Goal: Communication & Community: Participate in discussion

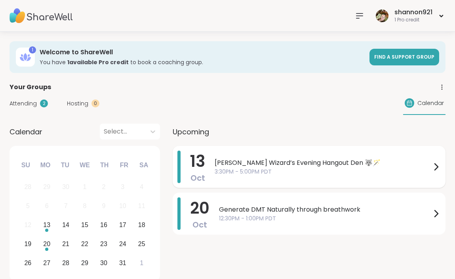
click at [241, 174] on span "3:30PM - 5:00PM PDT" at bounding box center [322, 171] width 216 height 8
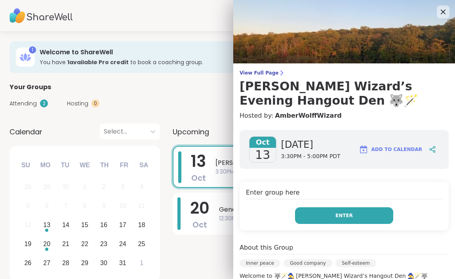
click at [326, 212] on button "Enter" at bounding box center [344, 215] width 98 height 17
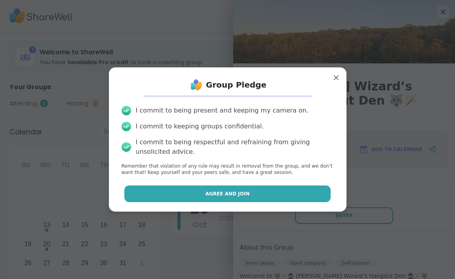
click at [286, 186] on button "Agree and Join" at bounding box center [227, 193] width 206 height 17
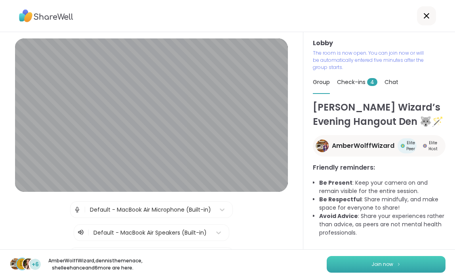
click at [393, 263] on button "Join now" at bounding box center [385, 264] width 119 height 17
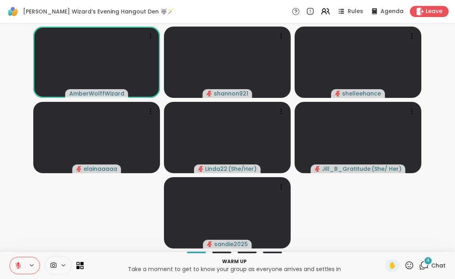
click at [16, 266] on icon at bounding box center [18, 265] width 7 height 7
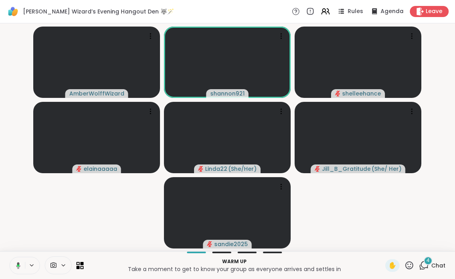
click at [17, 262] on icon at bounding box center [18, 265] width 4 height 7
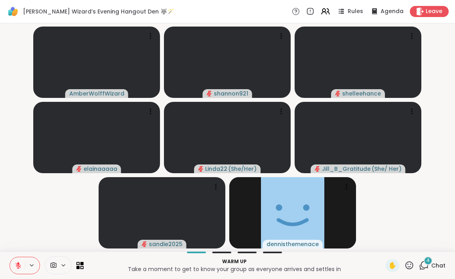
click at [432, 268] on span "Chat" at bounding box center [438, 265] width 14 height 8
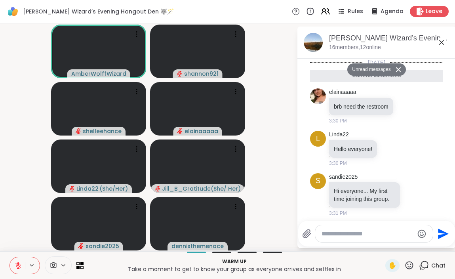
scroll to position [86, 0]
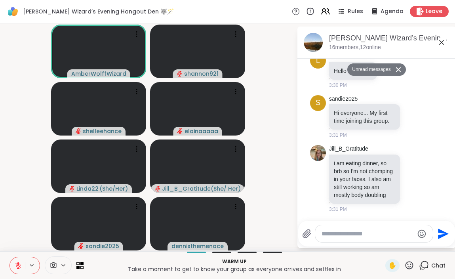
click at [440, 42] on icon at bounding box center [440, 42] width 9 height 9
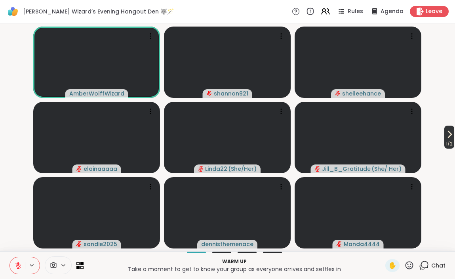
click at [448, 135] on icon at bounding box center [448, 133] width 9 height 9
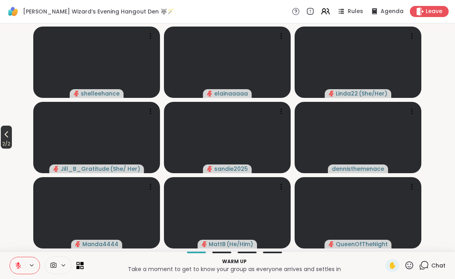
click at [10, 132] on icon at bounding box center [6, 133] width 9 height 9
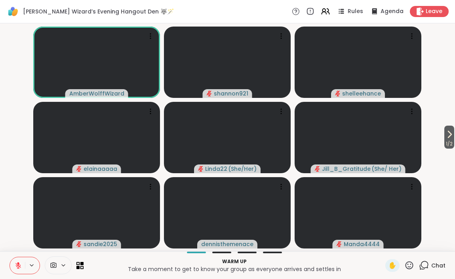
click at [440, 132] on video-player-container "1 / 2 AmberWolffWizard shannon921 shelleehance elainaaaaa Linda22 ( She/Her ) J…" at bounding box center [227, 137] width 445 height 221
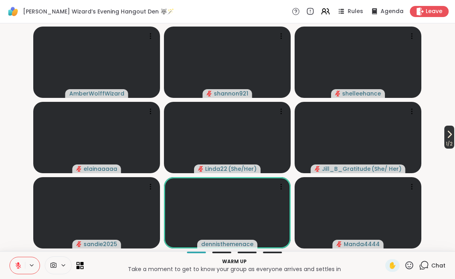
click at [444, 135] on icon at bounding box center [448, 133] width 9 height 9
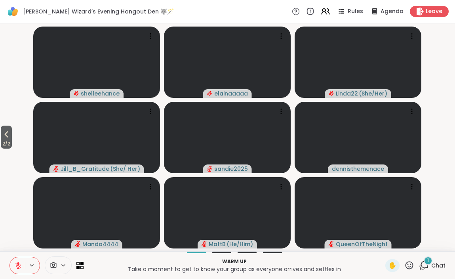
click at [429, 273] on div "Warm up Take a moment to get to know your group as everyone arrives and settles…" at bounding box center [227, 265] width 455 height 28
click at [427, 265] on icon at bounding box center [424, 265] width 10 height 10
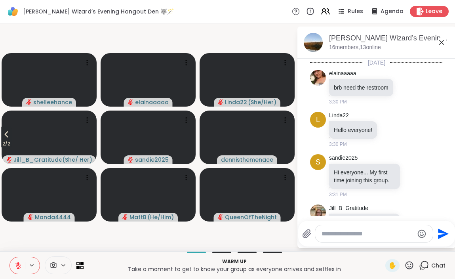
scroll to position [155, 0]
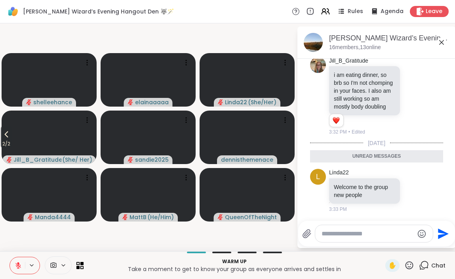
click at [444, 42] on icon at bounding box center [440, 42] width 9 height 9
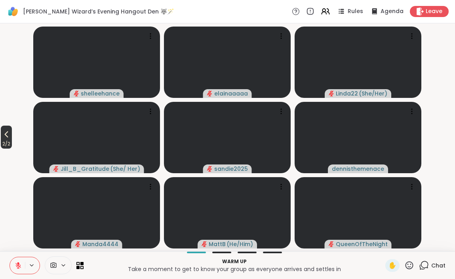
click at [10, 131] on icon at bounding box center [6, 133] width 9 height 9
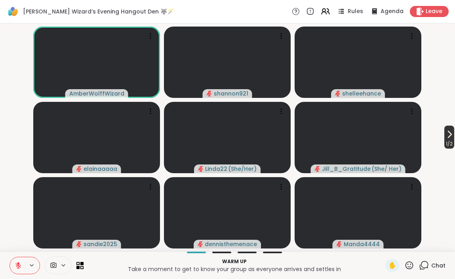
click at [444, 131] on icon at bounding box center [448, 133] width 9 height 9
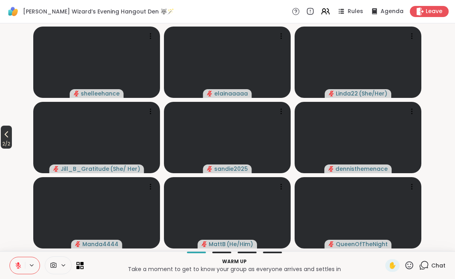
click at [11, 132] on icon at bounding box center [6, 133] width 9 height 9
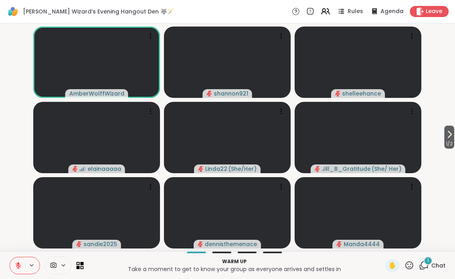
click at [18, 266] on icon at bounding box center [18, 265] width 7 height 7
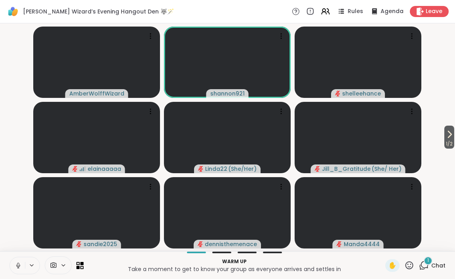
click at [17, 262] on icon at bounding box center [18, 265] width 7 height 7
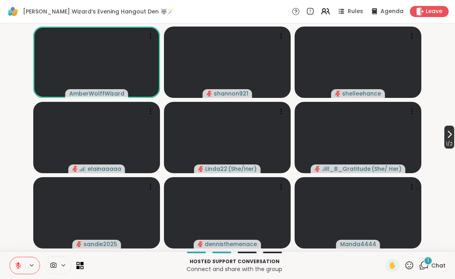
click at [448, 138] on icon at bounding box center [448, 133] width 9 height 9
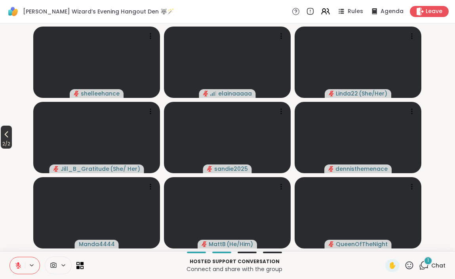
click at [8, 144] on span "2 / 2" at bounding box center [6, 143] width 11 height 9
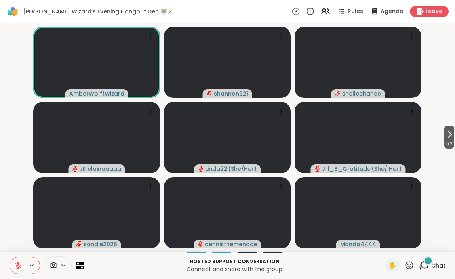
click at [411, 266] on icon at bounding box center [409, 265] width 10 height 10
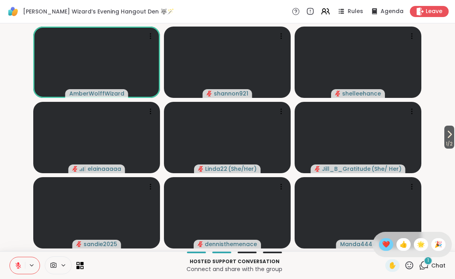
click at [389, 242] on span "❤️" at bounding box center [386, 243] width 8 height 9
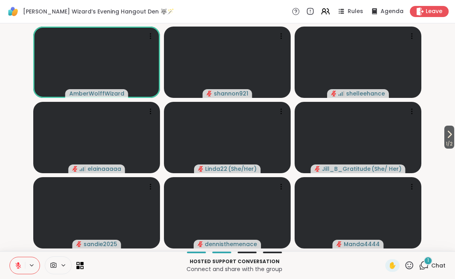
click at [16, 260] on button at bounding box center [17, 265] width 15 height 17
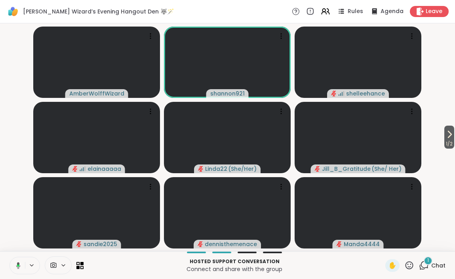
click at [20, 264] on icon at bounding box center [16, 265] width 7 height 7
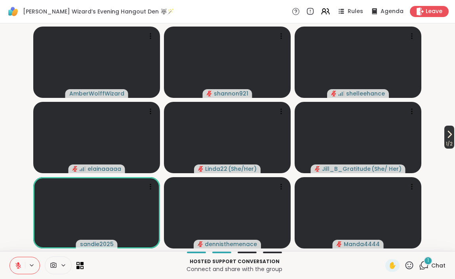
click at [446, 136] on icon at bounding box center [448, 133] width 9 height 9
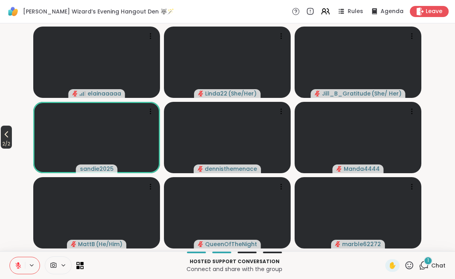
click at [7, 136] on icon at bounding box center [6, 133] width 9 height 9
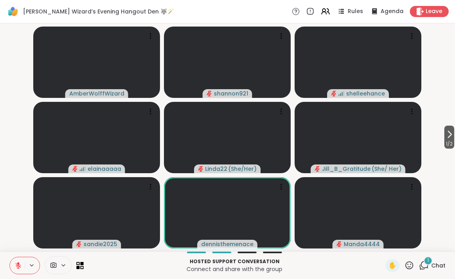
click at [431, 261] on div "1" at bounding box center [427, 260] width 9 height 9
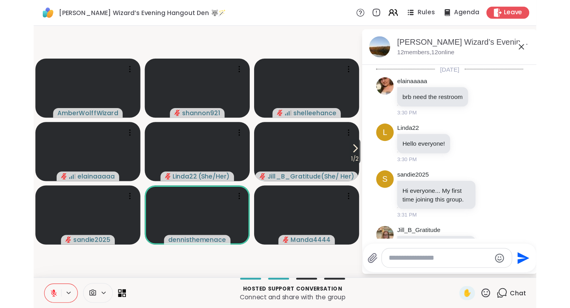
scroll to position [350, 0]
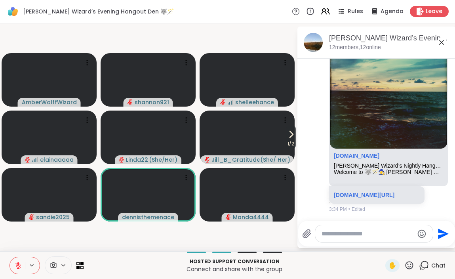
click at [442, 39] on icon at bounding box center [440, 42] width 9 height 9
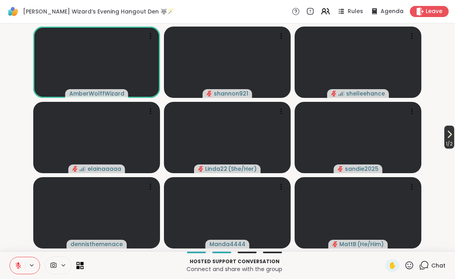
click at [444, 133] on icon at bounding box center [448, 133] width 9 height 9
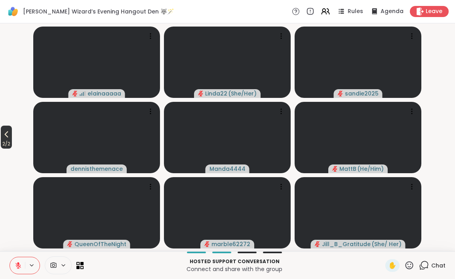
click at [7, 133] on icon at bounding box center [7, 134] width 4 height 6
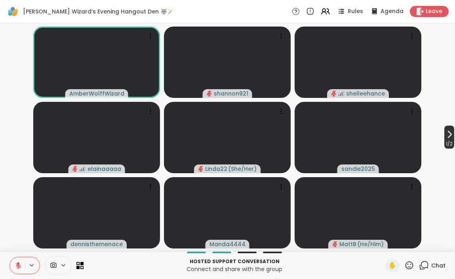
click at [448, 137] on icon at bounding box center [448, 133] width 9 height 9
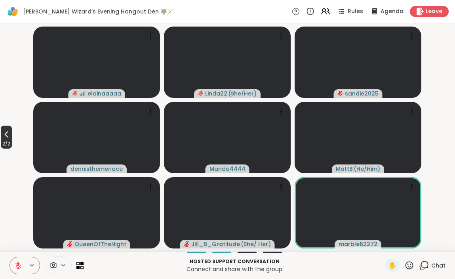
click at [3, 131] on icon at bounding box center [6, 133] width 9 height 9
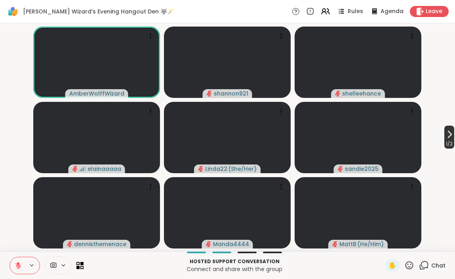
click at [444, 141] on span "1 / 2" at bounding box center [449, 143] width 10 height 9
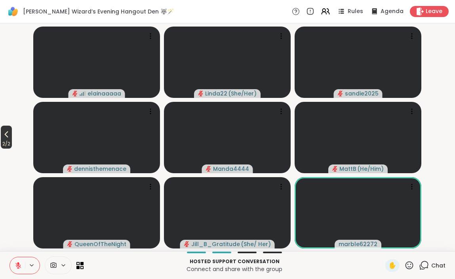
click at [9, 135] on icon at bounding box center [6, 133] width 9 height 9
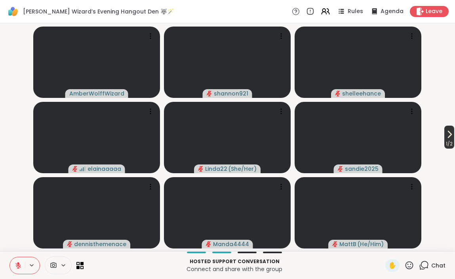
click at [444, 138] on button "1 / 2" at bounding box center [449, 136] width 10 height 23
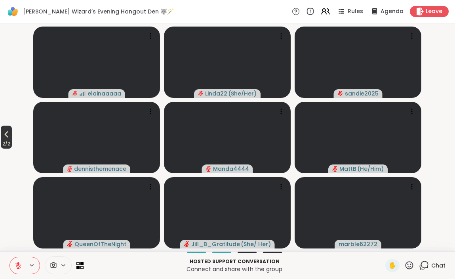
click at [9, 139] on span "2 / 2" at bounding box center [6, 143] width 11 height 9
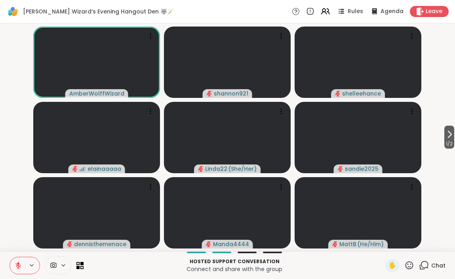
click at [18, 264] on icon at bounding box center [18, 263] width 2 height 3
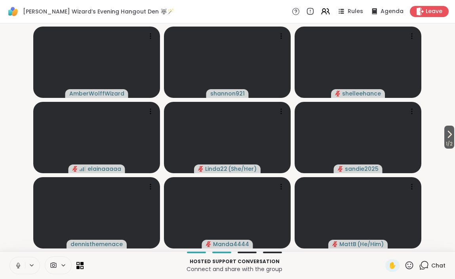
click at [17, 262] on icon at bounding box center [18, 265] width 7 height 7
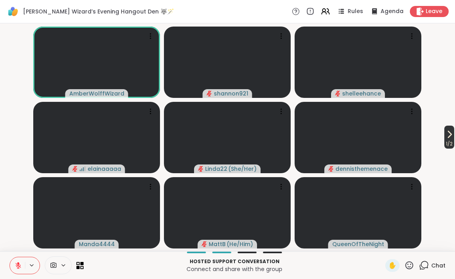
click at [445, 138] on icon at bounding box center [448, 133] width 9 height 9
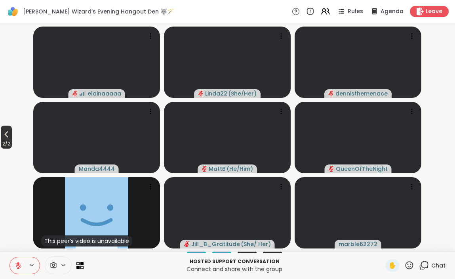
click at [9, 137] on icon at bounding box center [6, 133] width 9 height 9
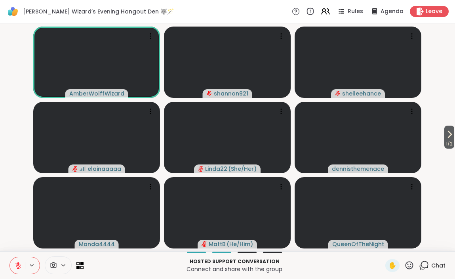
click at [22, 262] on button at bounding box center [17, 265] width 15 height 17
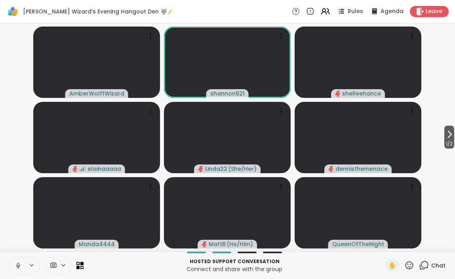
click at [15, 260] on button at bounding box center [17, 265] width 15 height 17
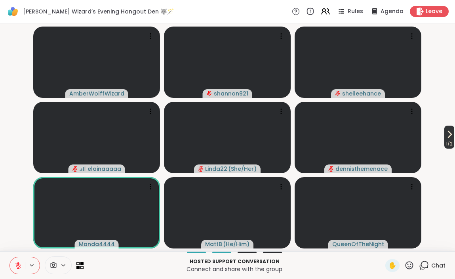
click at [451, 140] on span "1 / 2" at bounding box center [449, 143] width 10 height 9
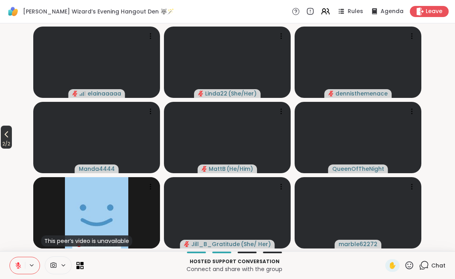
click at [4, 137] on icon at bounding box center [6, 133] width 9 height 9
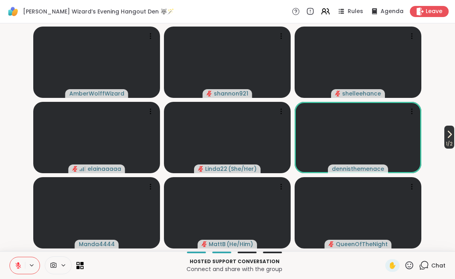
click at [448, 138] on icon at bounding box center [448, 133] width 9 height 9
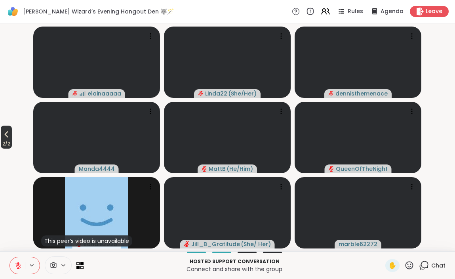
click at [6, 131] on icon at bounding box center [6, 133] width 9 height 9
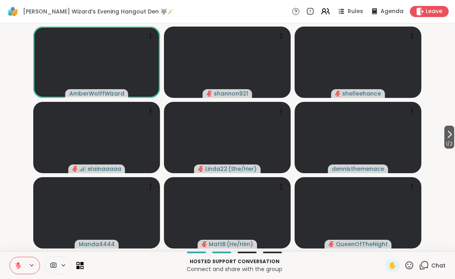
click at [15, 263] on icon at bounding box center [18, 265] width 7 height 7
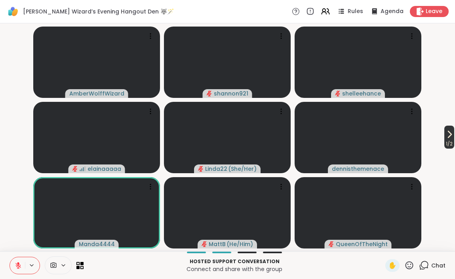
click at [451, 134] on icon at bounding box center [448, 133] width 9 height 9
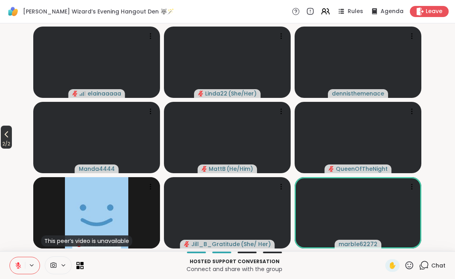
click at [4, 145] on span "2 / 2" at bounding box center [6, 143] width 11 height 9
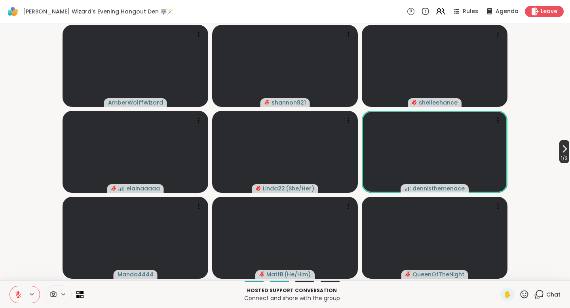
click at [454, 147] on icon at bounding box center [563, 148] width 9 height 9
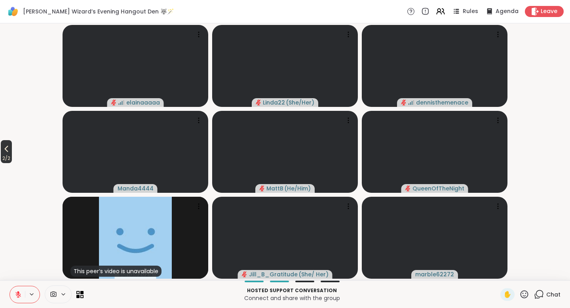
click at [8, 142] on button "2 / 2" at bounding box center [6, 151] width 11 height 23
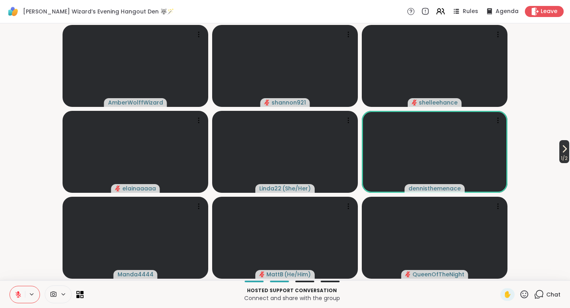
click at [454, 157] on span "1 / 2" at bounding box center [564, 158] width 10 height 9
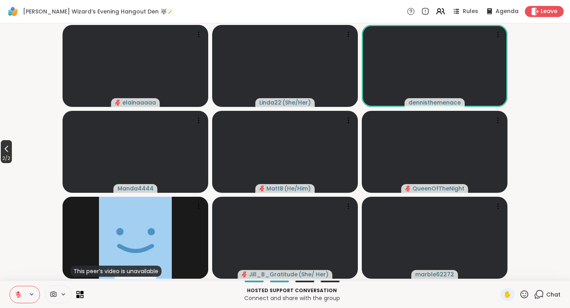
click at [11, 154] on span "2 / 2" at bounding box center [6, 158] width 11 height 9
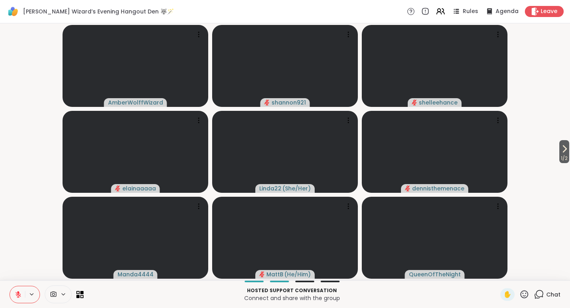
click at [18, 278] on icon at bounding box center [18, 292] width 2 height 3
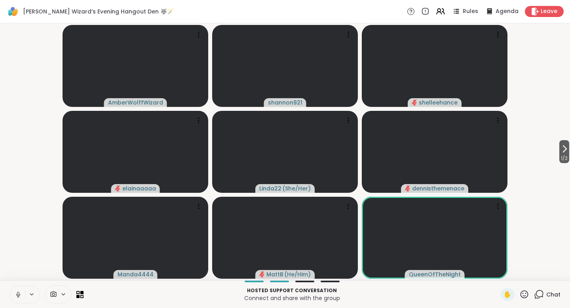
click at [17, 278] on icon at bounding box center [18, 294] width 7 height 7
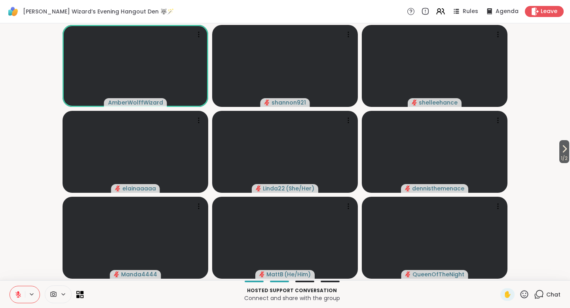
click at [454, 278] on span "Chat" at bounding box center [553, 294] width 14 height 8
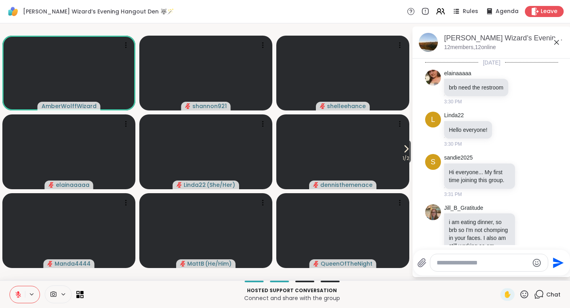
scroll to position [294, 0]
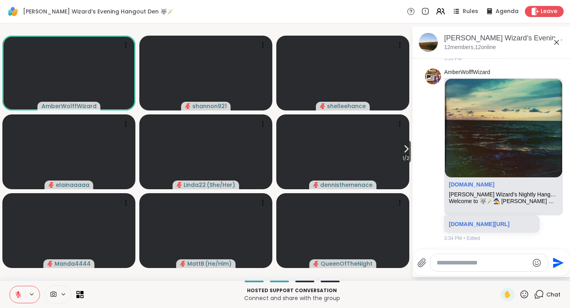
click at [454, 266] on textarea "Type your message" at bounding box center [482, 263] width 92 height 8
type textarea "***"
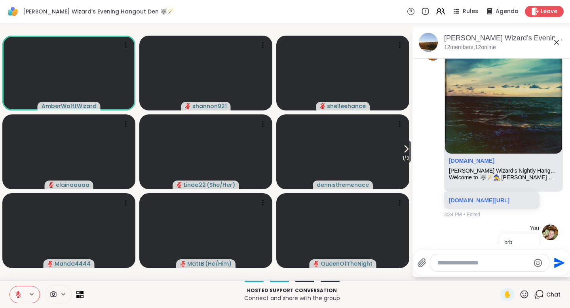
scroll to position [336, 0]
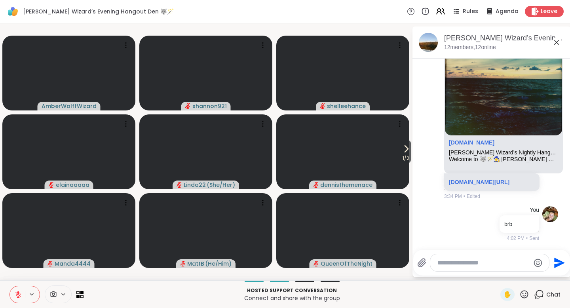
click at [454, 42] on icon at bounding box center [556, 42] width 5 height 5
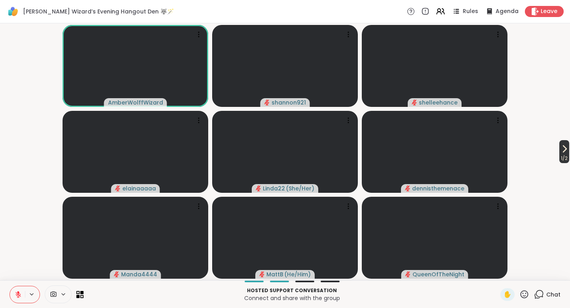
click at [454, 151] on button "1 / 2" at bounding box center [564, 151] width 10 height 23
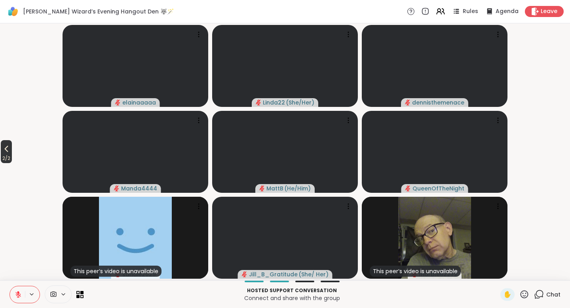
click at [3, 150] on icon at bounding box center [6, 148] width 9 height 9
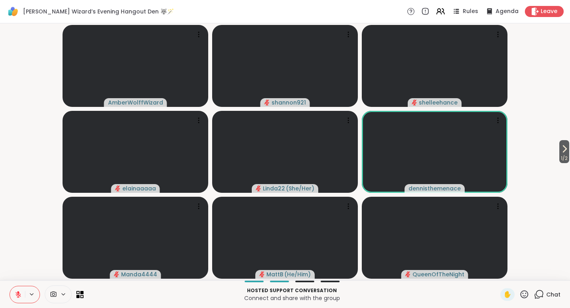
click at [16, 278] on icon at bounding box center [18, 294] width 7 height 7
click at [15, 278] on icon at bounding box center [18, 294] width 7 height 7
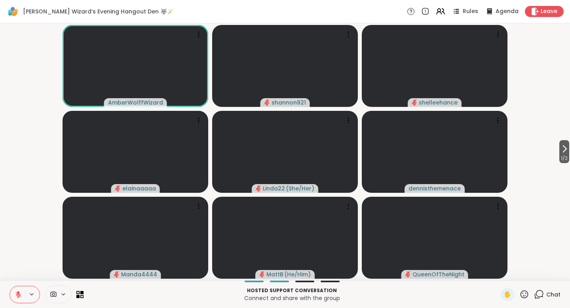
click at [16, 278] on icon at bounding box center [18, 295] width 6 height 6
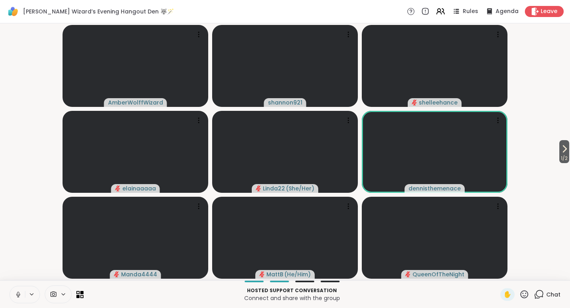
click at [21, 278] on icon at bounding box center [18, 294] width 7 height 7
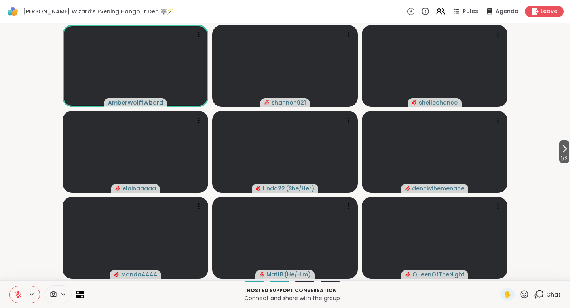
click at [18, 278] on icon at bounding box center [18, 295] width 6 height 6
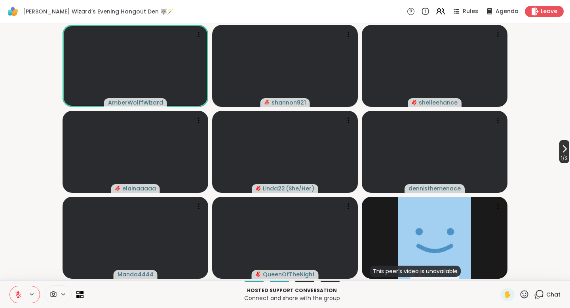
click at [454, 152] on icon at bounding box center [564, 149] width 3 height 6
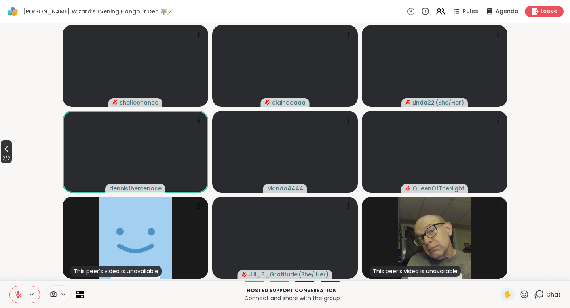
click at [8, 151] on icon at bounding box center [7, 149] width 4 height 6
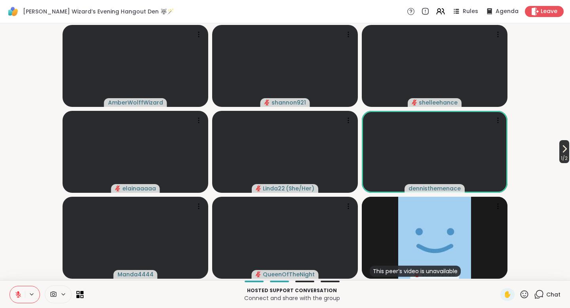
click at [454, 158] on span "1 / 2" at bounding box center [564, 158] width 10 height 9
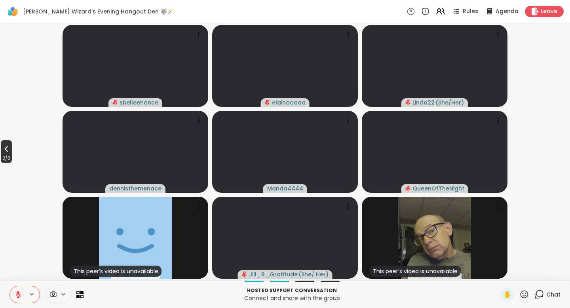
click at [7, 154] on span "2 / 2" at bounding box center [6, 158] width 11 height 9
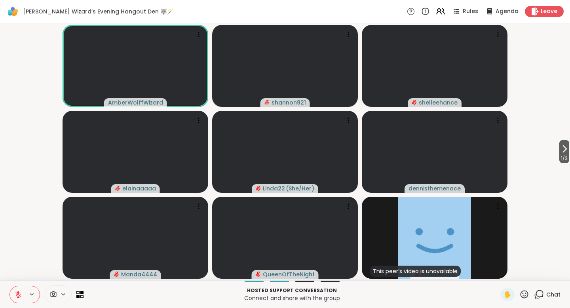
click at [16, 278] on icon at bounding box center [18, 294] width 7 height 7
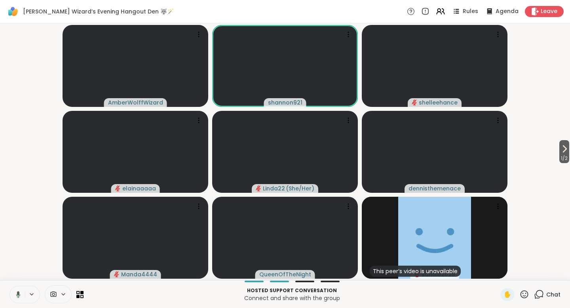
click at [17, 278] on icon at bounding box center [18, 294] width 4 height 7
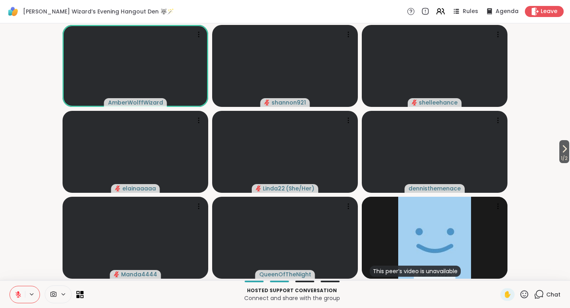
click at [17, 278] on icon at bounding box center [18, 292] width 2 height 3
click at [17, 278] on icon at bounding box center [18, 294] width 7 height 7
click at [15, 278] on icon at bounding box center [18, 294] width 7 height 7
click at [17, 278] on icon at bounding box center [18, 294] width 7 height 7
click at [454, 278] on span "1" at bounding box center [543, 289] width 2 height 7
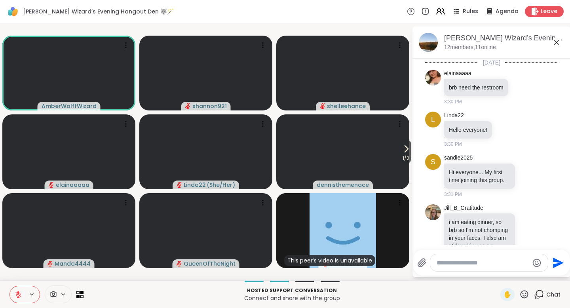
scroll to position [405, 0]
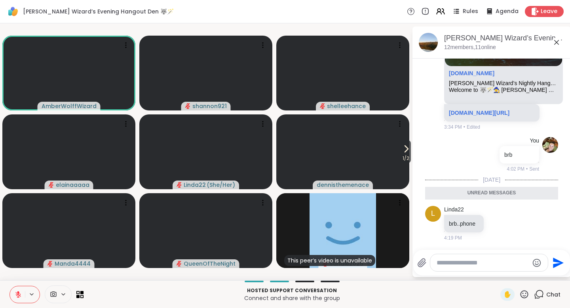
click at [454, 40] on icon at bounding box center [556, 42] width 9 height 9
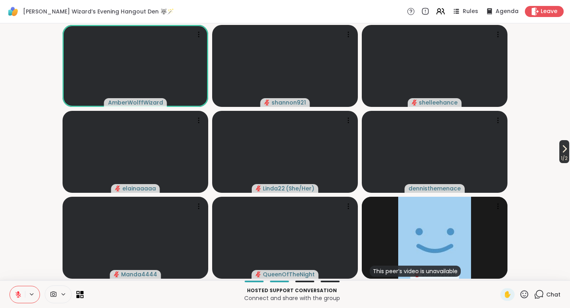
click at [454, 154] on span "1 / 2" at bounding box center [564, 158] width 10 height 9
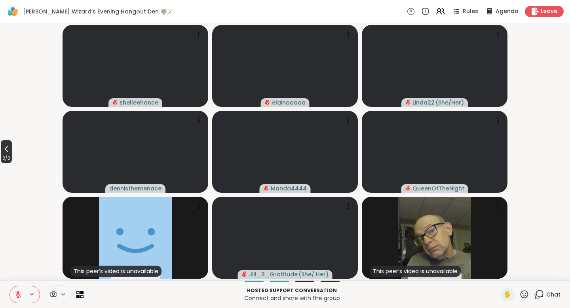
click at [5, 150] on icon at bounding box center [6, 148] width 9 height 9
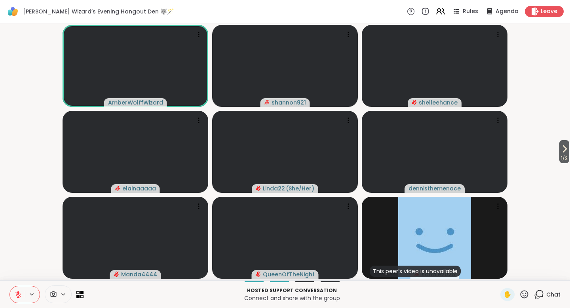
click at [16, 278] on icon at bounding box center [18, 295] width 6 height 6
click at [16, 278] on icon at bounding box center [18, 294] width 7 height 7
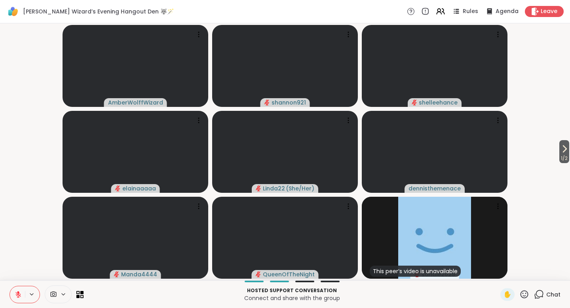
click at [21, 278] on icon at bounding box center [18, 294] width 7 height 7
click at [17, 278] on icon at bounding box center [18, 294] width 7 height 7
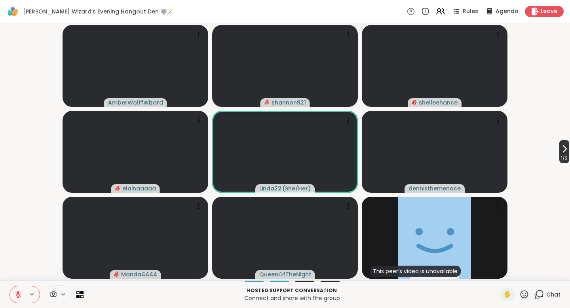
click at [454, 151] on icon at bounding box center [563, 148] width 9 height 9
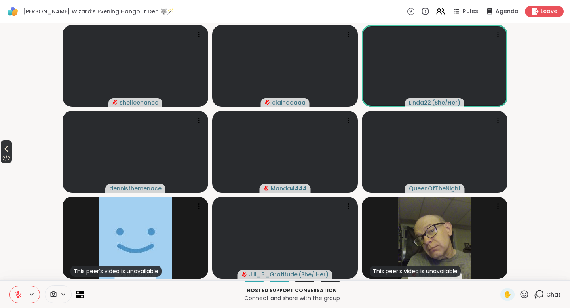
click at [9, 155] on span "2 / 2" at bounding box center [6, 158] width 11 height 9
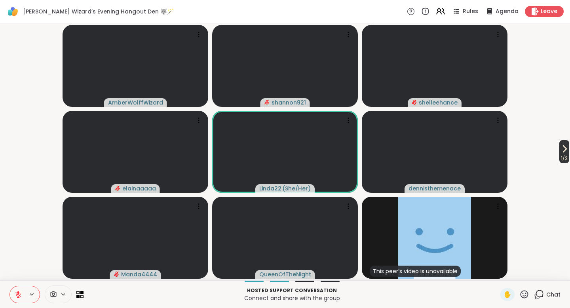
click at [454, 151] on icon at bounding box center [563, 148] width 9 height 9
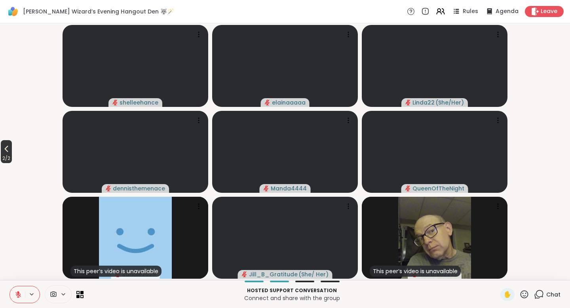
click at [8, 151] on icon at bounding box center [7, 149] width 4 height 6
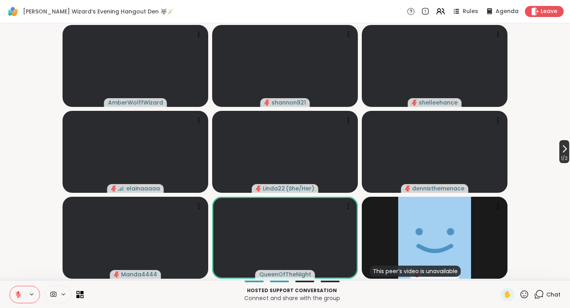
click at [454, 153] on icon at bounding box center [563, 148] width 9 height 9
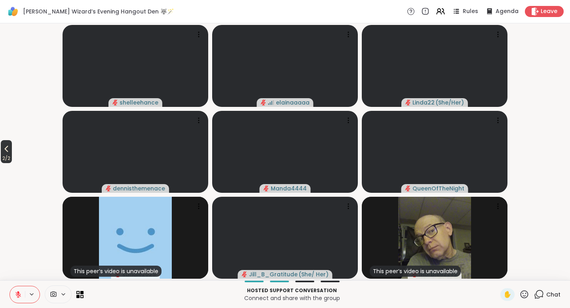
click at [8, 150] on icon at bounding box center [6, 148] width 9 height 9
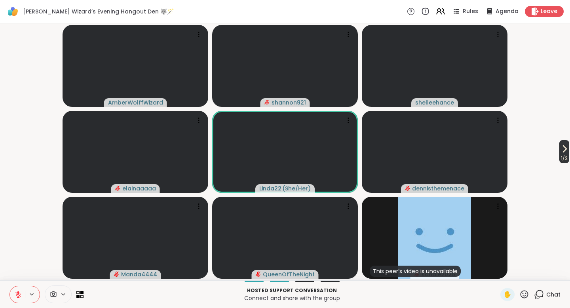
click at [454, 150] on icon at bounding box center [563, 148] width 9 height 9
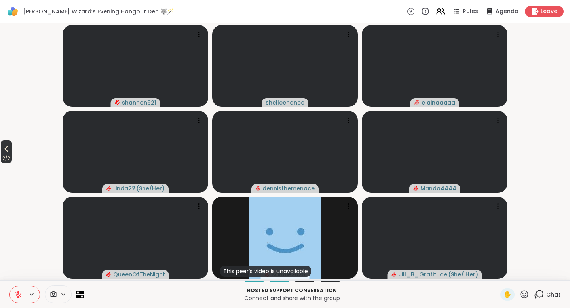
click at [4, 152] on icon at bounding box center [6, 148] width 9 height 9
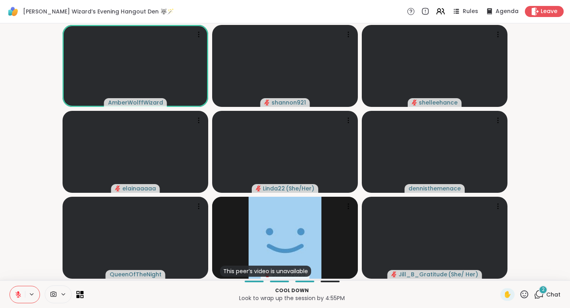
click at [17, 278] on icon at bounding box center [18, 294] width 7 height 7
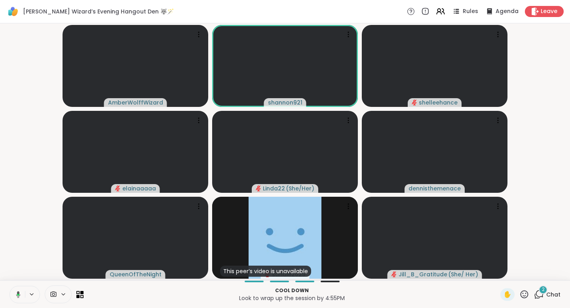
click at [16, 278] on icon at bounding box center [16, 294] width 7 height 7
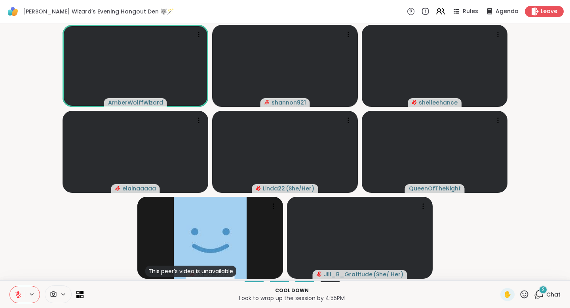
click at [454, 278] on div "2" at bounding box center [543, 289] width 9 height 9
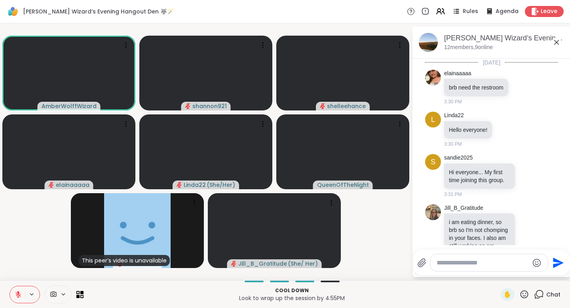
scroll to position [560, 0]
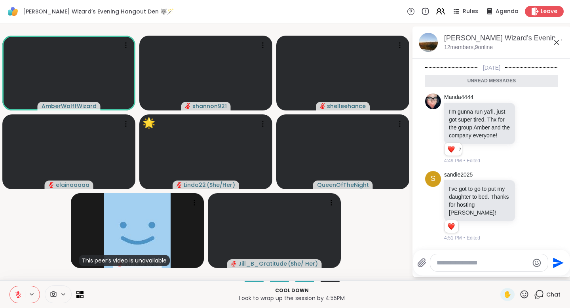
click at [454, 44] on icon at bounding box center [556, 42] width 9 height 9
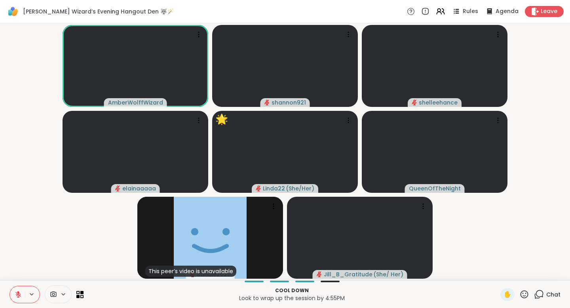
click at [454, 278] on icon at bounding box center [524, 294] width 10 height 10
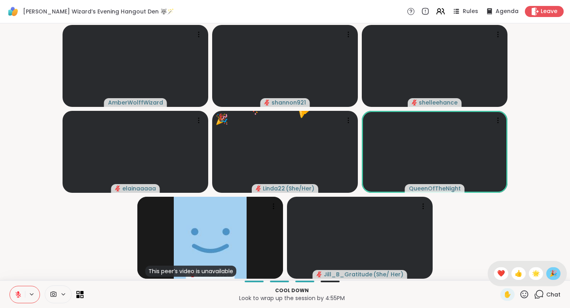
click at [454, 272] on div "🎉" at bounding box center [553, 273] width 14 height 13
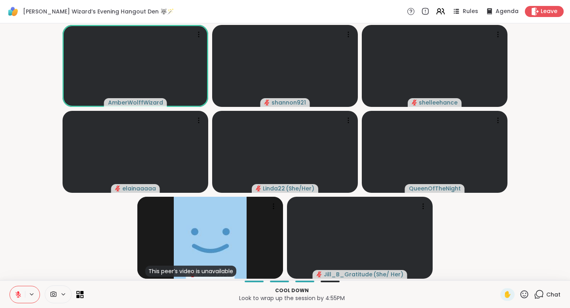
click at [18, 278] on icon at bounding box center [18, 292] width 2 height 3
click at [17, 278] on icon at bounding box center [18, 294] width 7 height 7
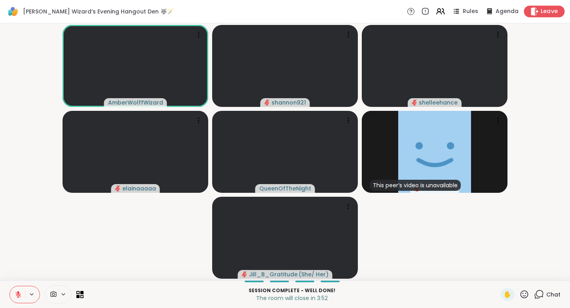
click at [454, 10] on span "Leave" at bounding box center [549, 12] width 17 height 8
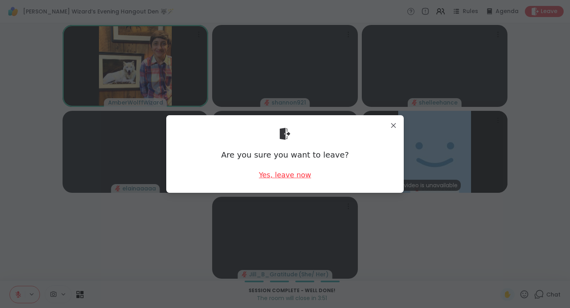
click at [290, 174] on div "Yes, leave now" at bounding box center [285, 175] width 52 height 10
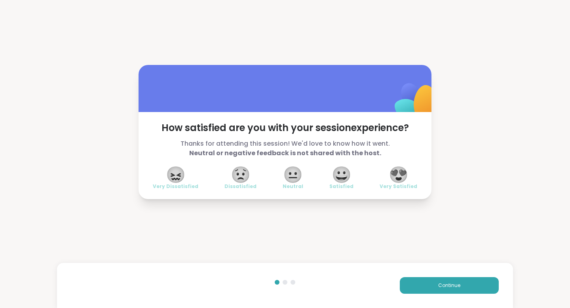
click at [405, 174] on span "😍" at bounding box center [399, 174] width 20 height 14
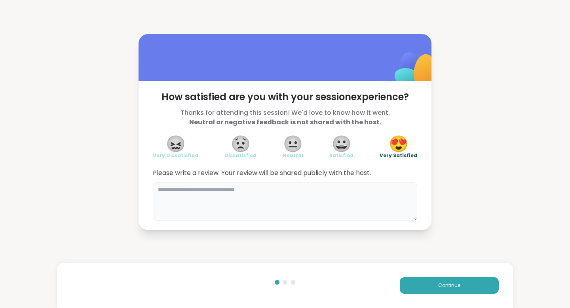
click at [358, 190] on textarea at bounding box center [285, 201] width 264 height 38
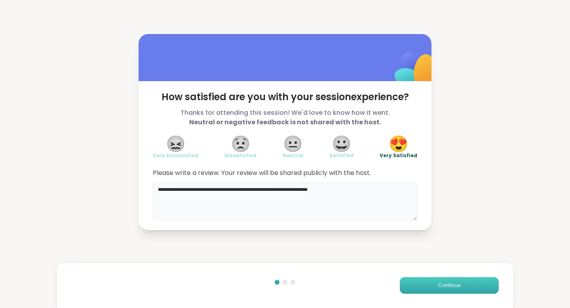
type textarea "**********"
click at [427, 278] on button "Continue" at bounding box center [449, 285] width 99 height 17
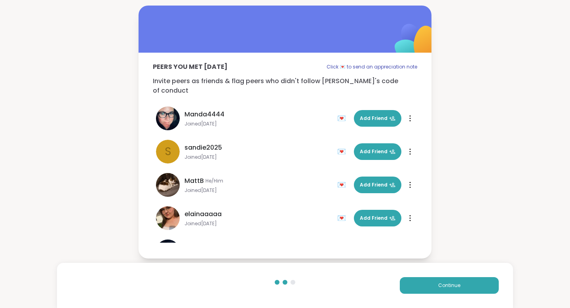
scroll to position [223, 0]
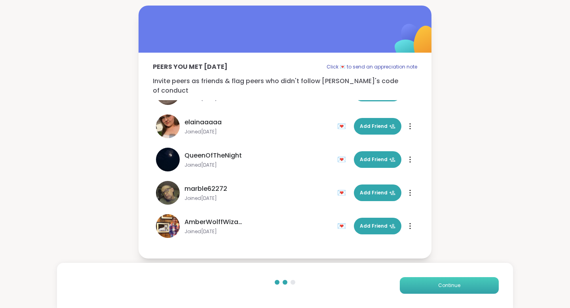
click at [446, 278] on span "Continue" at bounding box center [449, 285] width 22 height 7
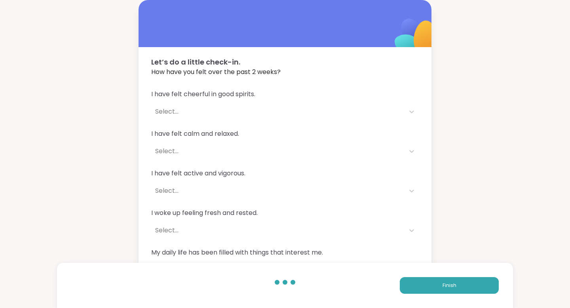
click at [279, 103] on div "I have felt cheerful in good spirits. Select..." at bounding box center [284, 104] width 267 height 30
click at [293, 115] on div "Select..." at bounding box center [277, 111] width 245 height 9
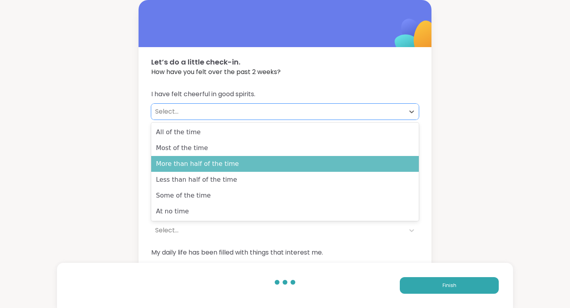
click at [296, 161] on div "More than half of the time" at bounding box center [284, 164] width 267 height 16
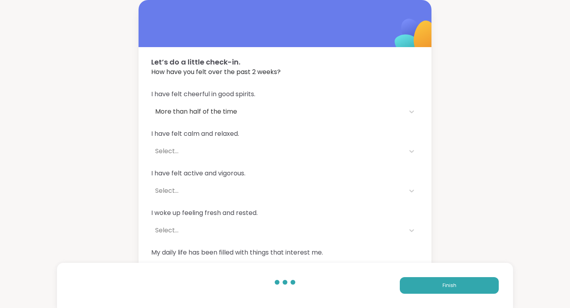
click at [304, 142] on div "I have felt calm and relaxed. Select..." at bounding box center [284, 144] width 267 height 30
click at [304, 148] on div "Select..." at bounding box center [277, 150] width 245 height 9
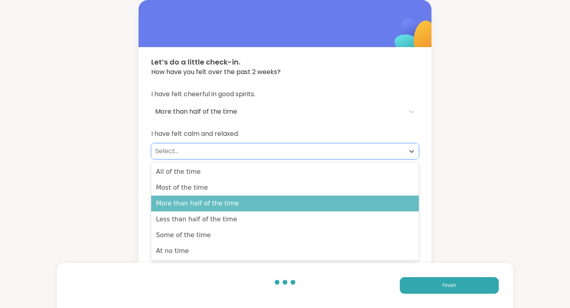
click at [291, 201] on div "More than half of the time" at bounding box center [284, 203] width 267 height 16
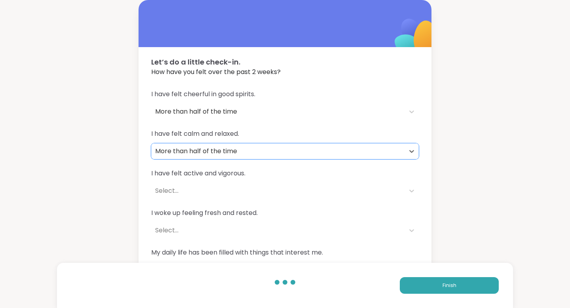
scroll to position [24, 0]
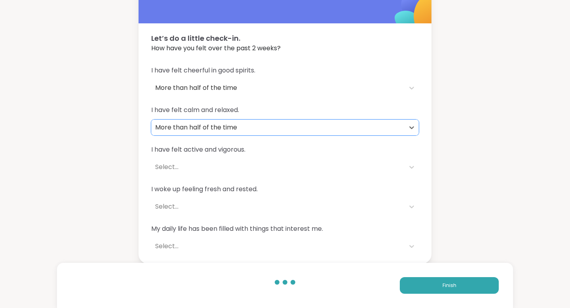
click at [284, 163] on div "Select..." at bounding box center [277, 166] width 245 height 9
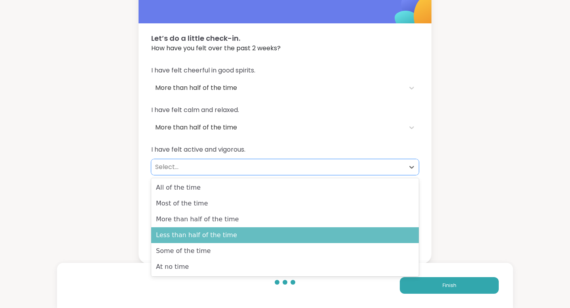
click at [269, 231] on div "Less than half of the time" at bounding box center [284, 235] width 267 height 16
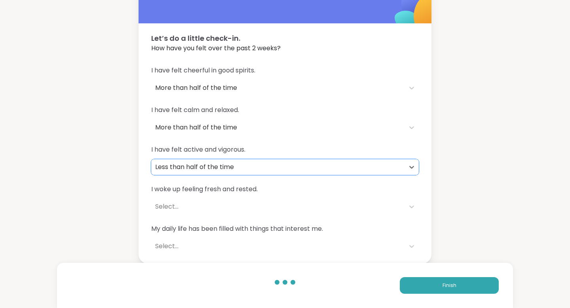
click at [273, 204] on div "Select..." at bounding box center [277, 206] width 245 height 9
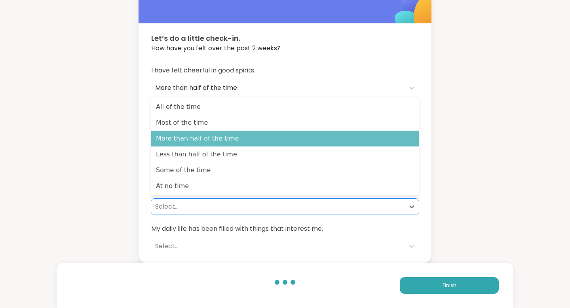
click at [260, 137] on div "More than half of the time" at bounding box center [284, 139] width 267 height 16
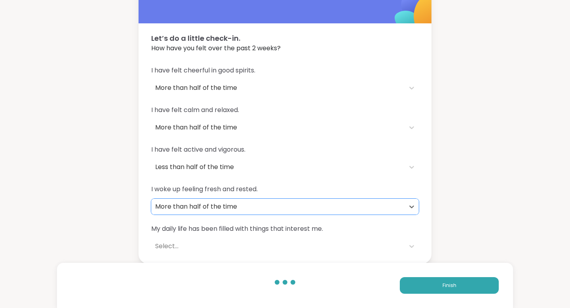
click at [286, 238] on div "Select..." at bounding box center [277, 246] width 253 height 16
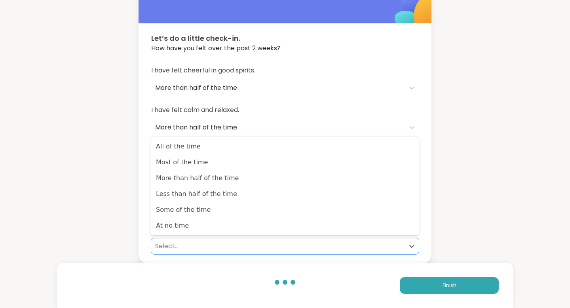
click at [287, 248] on div "Select..." at bounding box center [277, 245] width 245 height 9
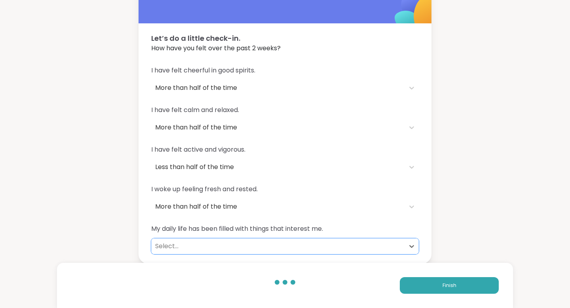
click at [283, 207] on div "More than half of the time" at bounding box center [277, 206] width 245 height 9
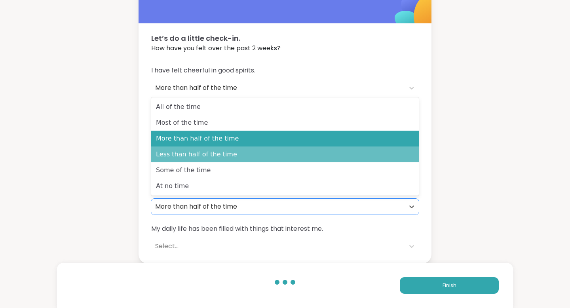
click at [256, 151] on div "Less than half of the time" at bounding box center [284, 154] width 267 height 16
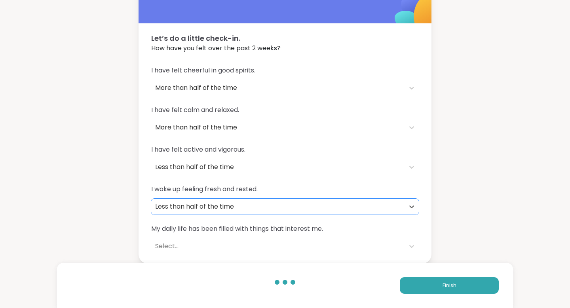
click at [278, 247] on div "Select..." at bounding box center [277, 245] width 245 height 9
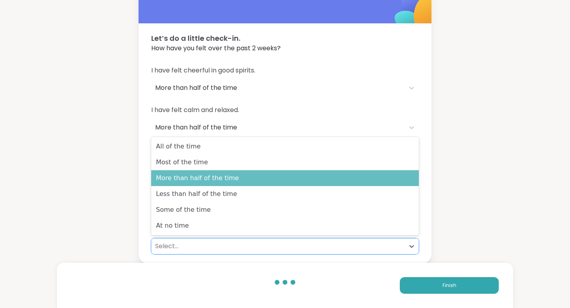
click at [288, 181] on div "More than half of the time" at bounding box center [284, 178] width 267 height 16
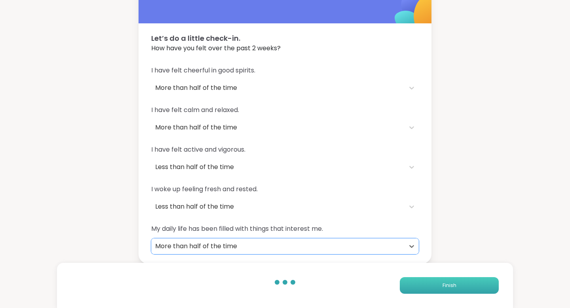
click at [439, 278] on button "Finish" at bounding box center [449, 285] width 99 height 17
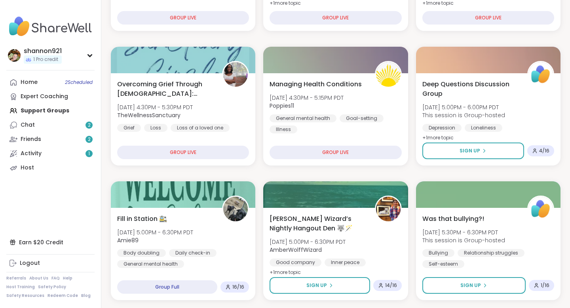
scroll to position [366, 0]
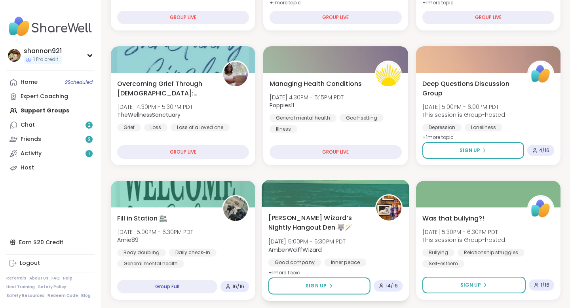
click at [362, 211] on div "[PERSON_NAME] Wizard’s Nightly Hangout Den 🐺🪄 [DATE] 5:00PM - 6:30PM PDT AmberW…" at bounding box center [336, 254] width 148 height 94
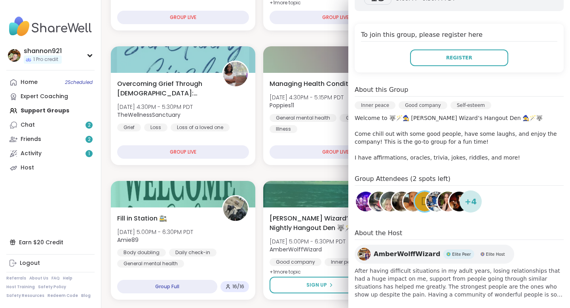
scroll to position [167, 0]
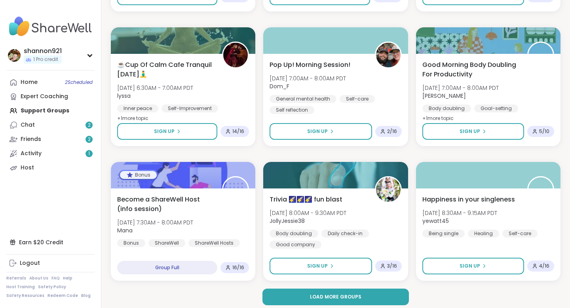
scroll to position [1466, 0]
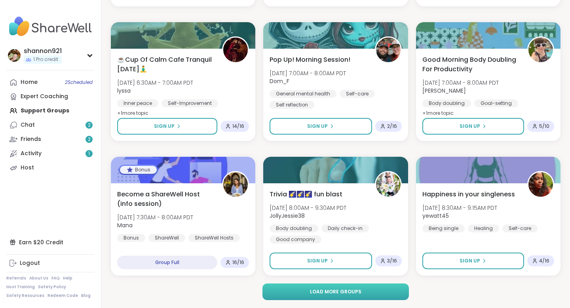
click at [310, 278] on button "Load more groups" at bounding box center [335, 291] width 147 height 17
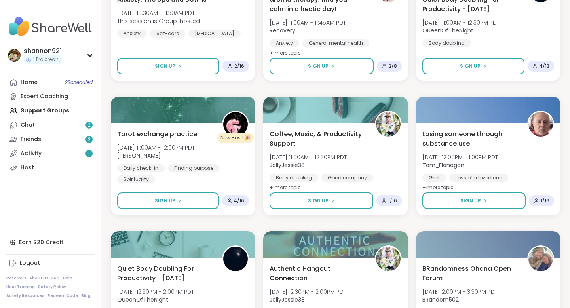
scroll to position [2079, 0]
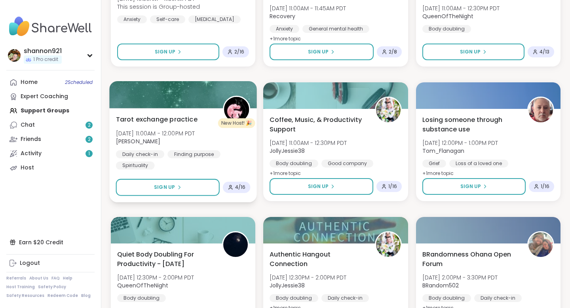
click at [250, 156] on div "Daily check-in Finding purpose Spirituality" at bounding box center [183, 159] width 135 height 19
click at [214, 147] on div "Tarot exchange practice [DATE] 11:00AM - 12:00PM PDT [PERSON_NAME] Daily check-…" at bounding box center [183, 141] width 135 height 55
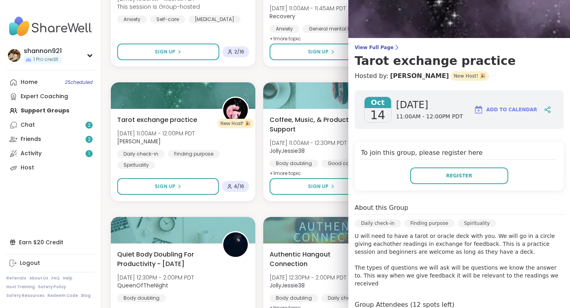
scroll to position [27, 0]
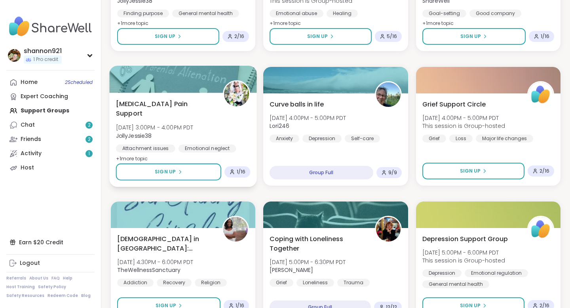
scroll to position [2498, 0]
click at [229, 137] on div "[MEDICAL_DATA] Pain Support [DATE] 3:00PM - 4:00PM PDT JollyJessie38 Attachment…" at bounding box center [183, 131] width 135 height 64
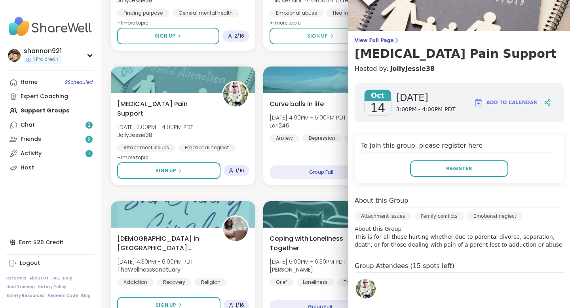
scroll to position [34, 0]
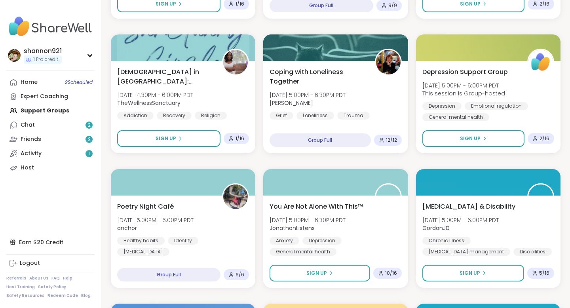
scroll to position [2672, 0]
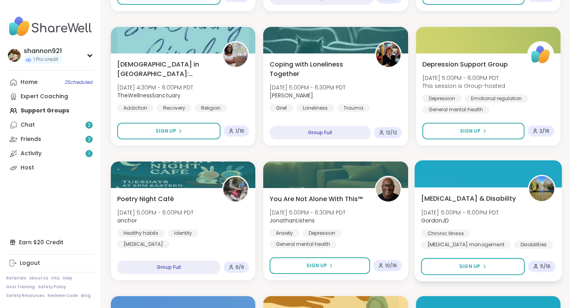
click at [454, 216] on div "[MEDICAL_DATA] & Disability [DATE] 5:00PM - 6:00PM PDT GordonJD Chronic Illness…" at bounding box center [488, 220] width 135 height 55
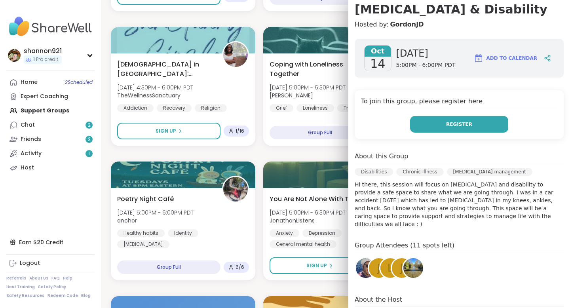
scroll to position [153, 0]
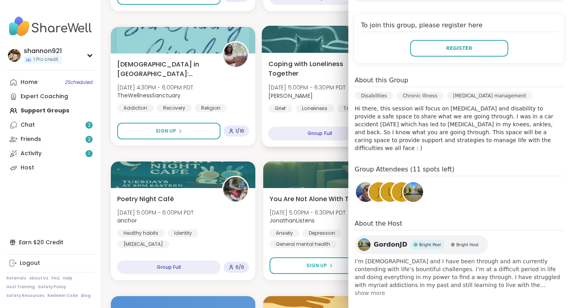
click at [269, 144] on div "Coping with Loneliness Together [DATE] 5:00PM - 6:30PM PDT [PERSON_NAME] Loneli…" at bounding box center [336, 100] width 148 height 94
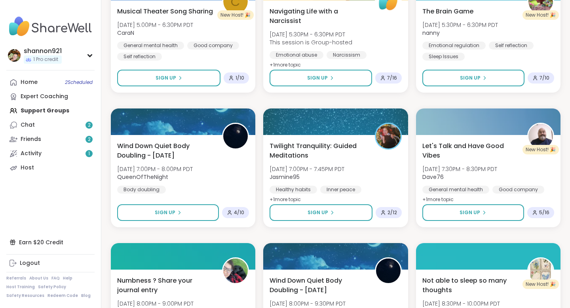
scroll to position [3080, 0]
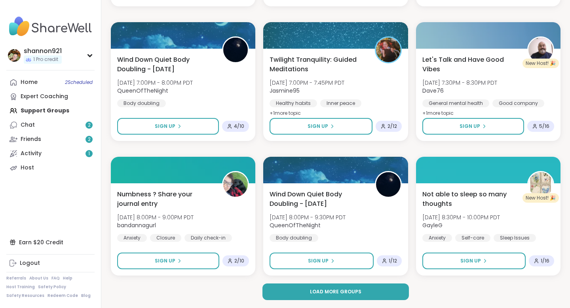
click at [322, 278] on span "Load more groups" at bounding box center [335, 291] width 51 height 7
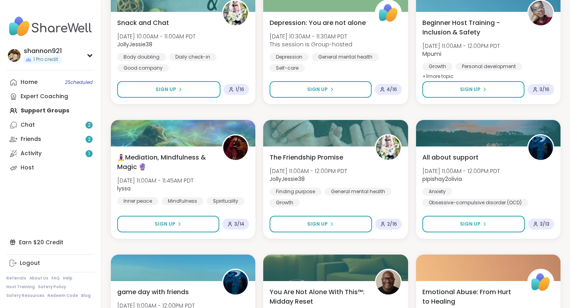
scroll to position [4095, 0]
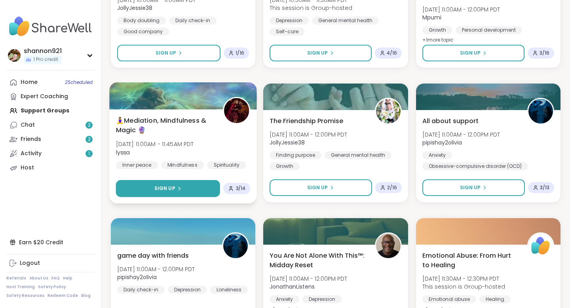
click at [170, 186] on span "Sign Up" at bounding box center [164, 188] width 21 height 7
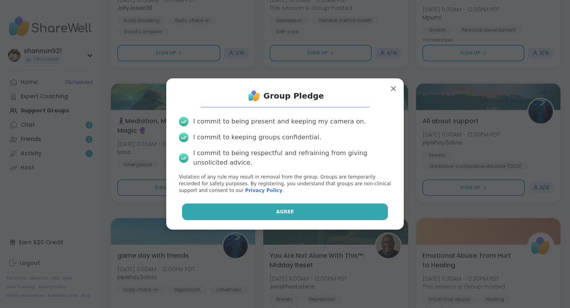
click at [315, 212] on button "Agree" at bounding box center [285, 211] width 206 height 17
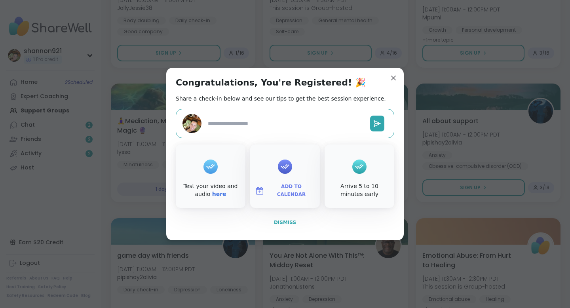
click at [285, 222] on span "Dismiss" at bounding box center [285, 223] width 22 height 6
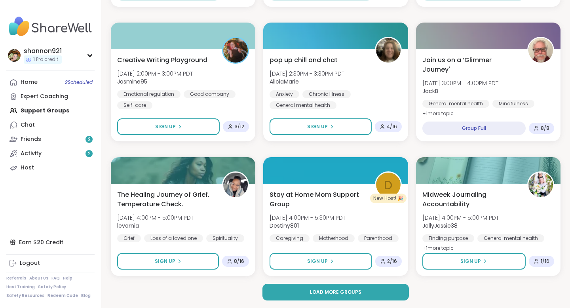
scroll to position [4695, 0]
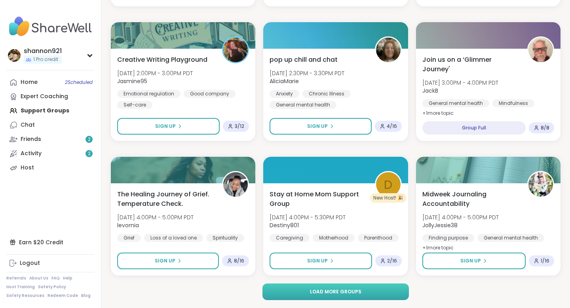
click at [321, 278] on button "Load more groups" at bounding box center [335, 291] width 147 height 17
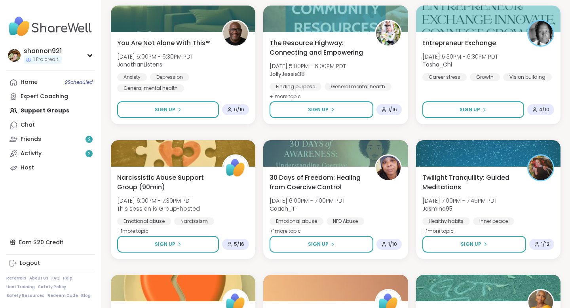
scroll to position [5117, 0]
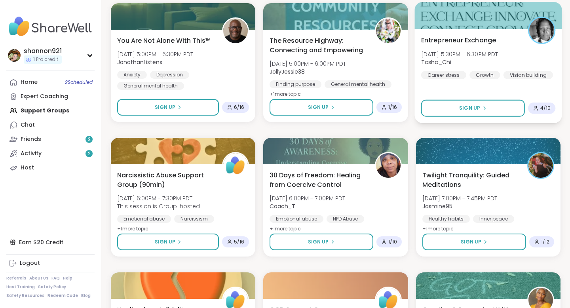
click at [454, 60] on div "Entrepreneur Exchange [DATE] 5:30PM - 6:30PM PDT Tasha_Chi Career stress Growth…" at bounding box center [488, 57] width 135 height 44
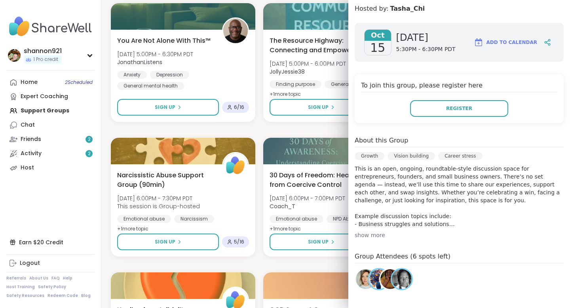
scroll to position [93, 0]
click at [369, 237] on div "show more" at bounding box center [459, 235] width 209 height 8
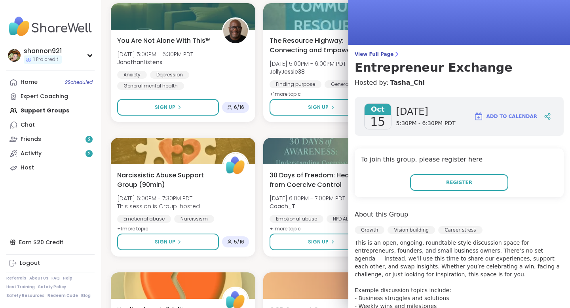
scroll to position [0, 0]
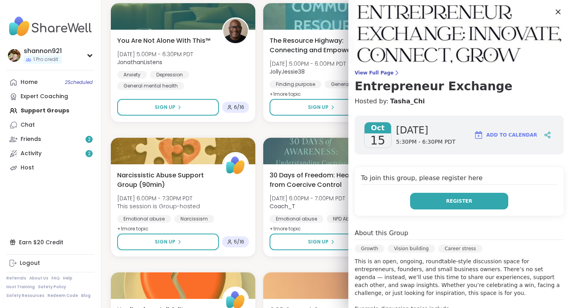
click at [445, 205] on button "Register" at bounding box center [459, 201] width 98 height 17
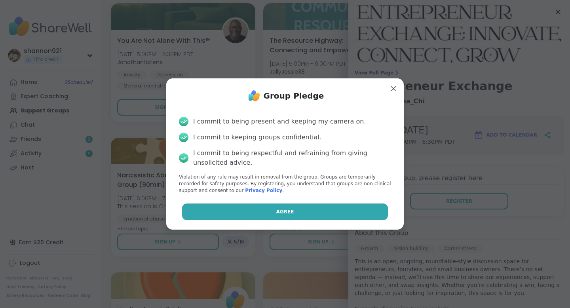
click at [339, 211] on button "Agree" at bounding box center [285, 211] width 206 height 17
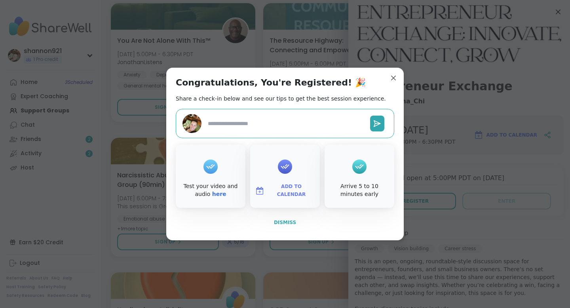
click at [284, 215] on button "Dismiss" at bounding box center [285, 222] width 218 height 17
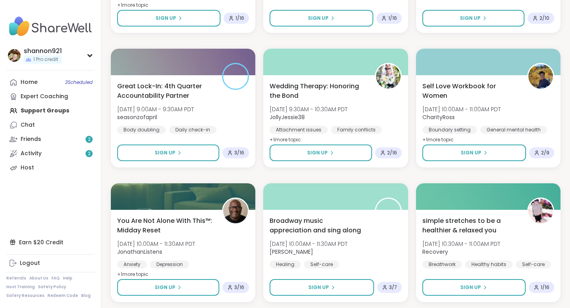
scroll to position [5973, 0]
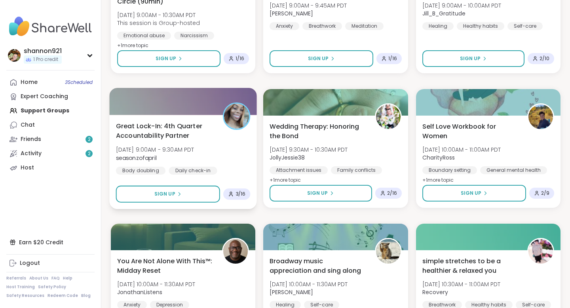
click at [240, 145] on div "Great Lock-In: 4th Quarter Accountability Partner [DATE] 9:00AM - 9:30AM PDT se…" at bounding box center [183, 153] width 135 height 64
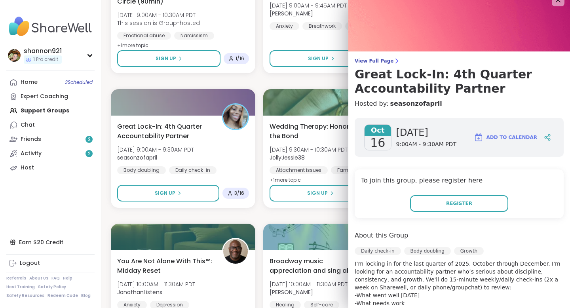
scroll to position [0, 0]
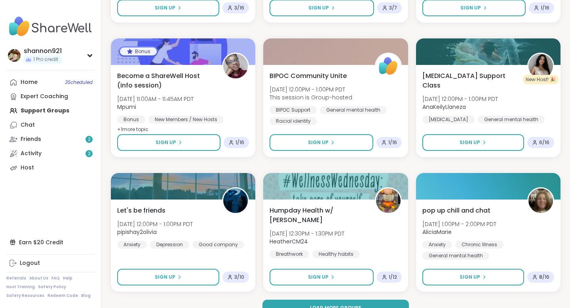
scroll to position [6309, 0]
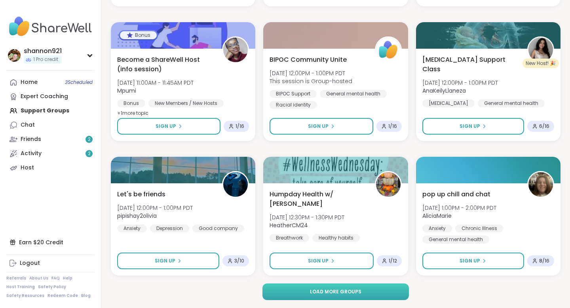
click at [337, 278] on span "Load more groups" at bounding box center [335, 291] width 51 height 7
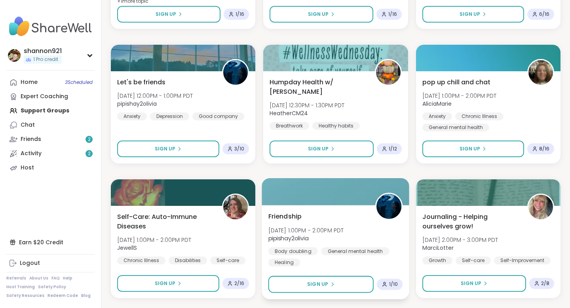
scroll to position [6421, 0]
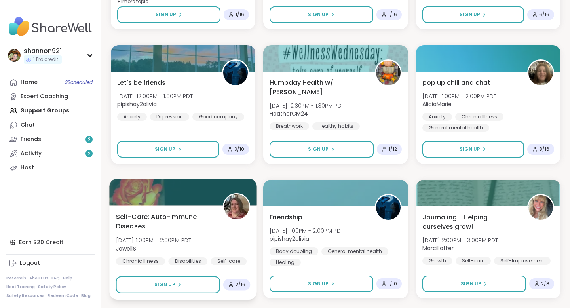
click at [192, 245] on span "JewellS" at bounding box center [154, 248] width 76 height 8
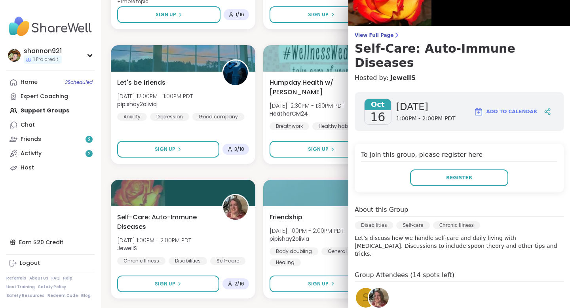
scroll to position [41, 0]
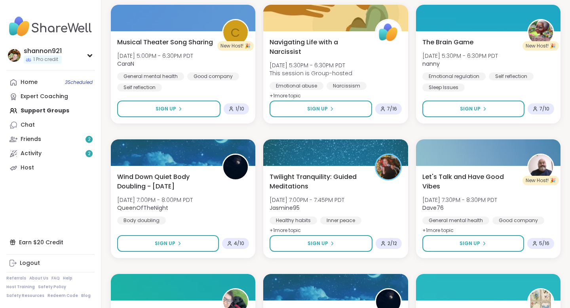
scroll to position [2778, 0]
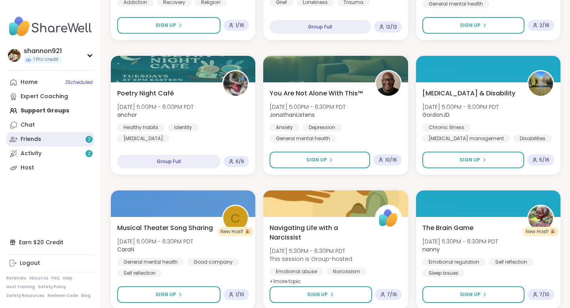
click at [55, 141] on link "Friends 2" at bounding box center [50, 139] width 88 height 14
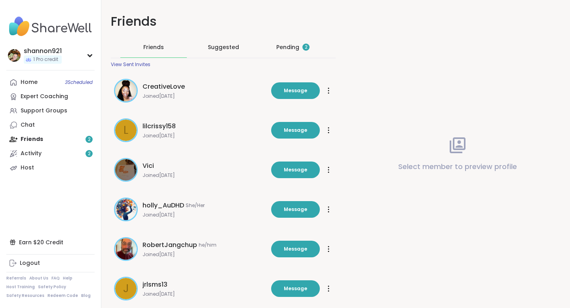
click at [290, 45] on div "Pending 2" at bounding box center [292, 47] width 33 height 8
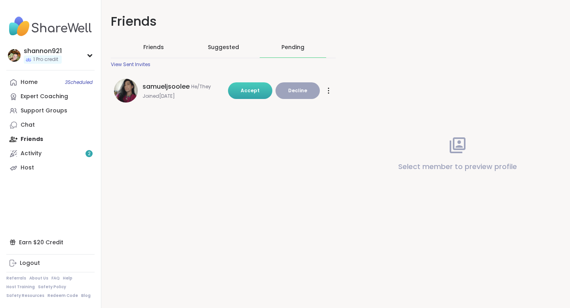
click at [250, 89] on span "Accept" at bounding box center [250, 90] width 19 height 7
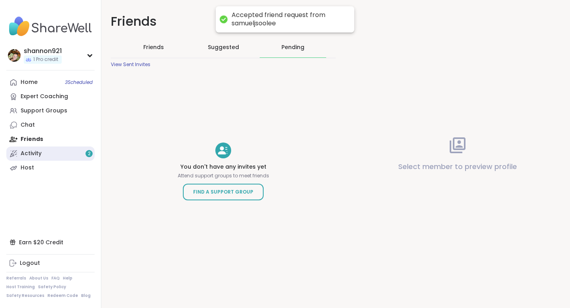
click at [46, 154] on link "Activity 2" at bounding box center [50, 153] width 88 height 14
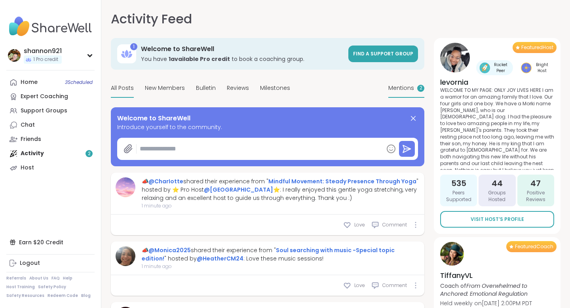
click at [407, 89] on span "Mentions" at bounding box center [401, 88] width 26 height 8
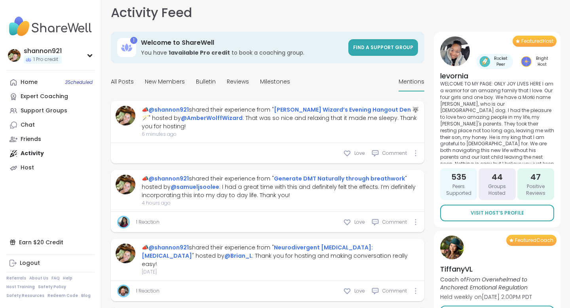
scroll to position [9, 0]
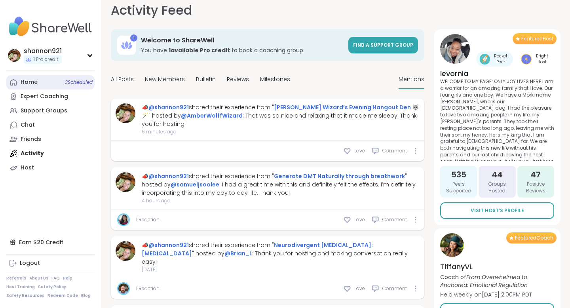
click at [39, 80] on link "Home 3 Scheduled" at bounding box center [50, 82] width 88 height 14
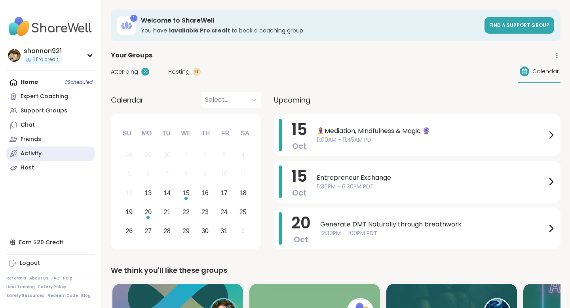
click at [46, 153] on link "Activity" at bounding box center [50, 153] width 88 height 14
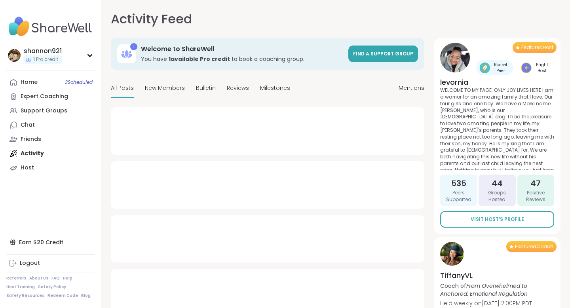
type textarea "*"
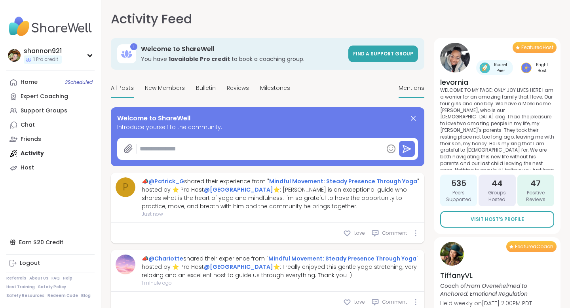
click at [413, 82] on div "Mentions" at bounding box center [411, 88] width 26 height 19
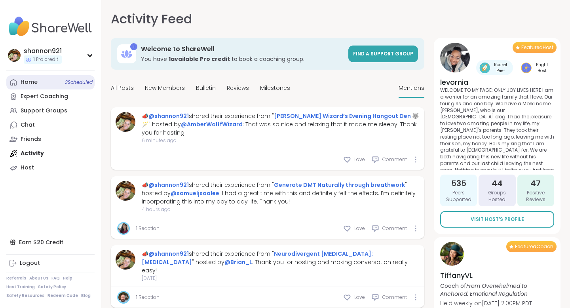
click at [35, 88] on link "Home 3 Scheduled" at bounding box center [50, 82] width 88 height 14
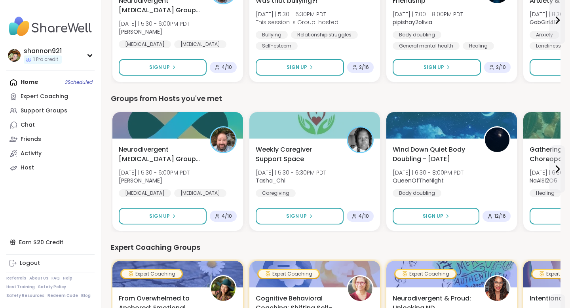
scroll to position [330, 0]
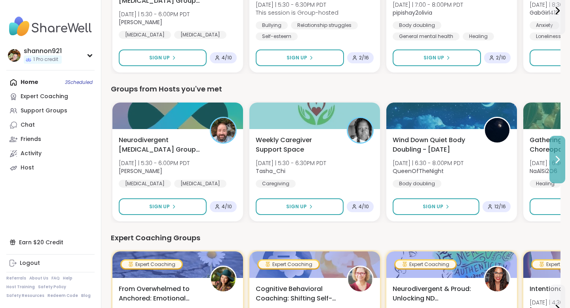
click at [454, 161] on icon at bounding box center [556, 159] width 9 height 9
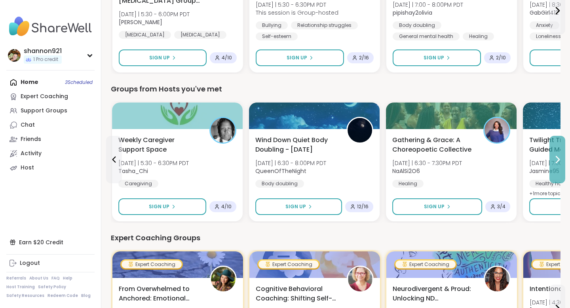
click at [454, 161] on icon at bounding box center [556, 159] width 9 height 9
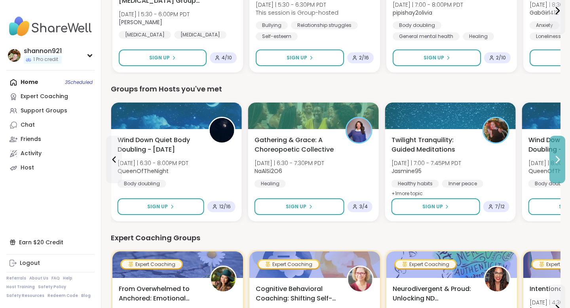
click at [454, 161] on icon at bounding box center [556, 159] width 9 height 9
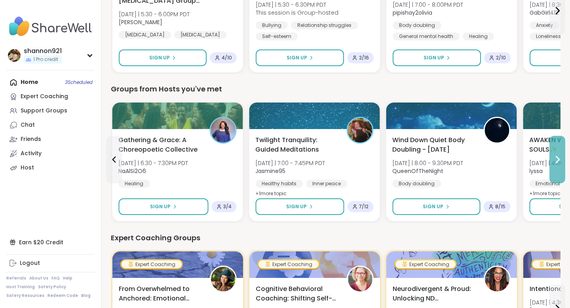
click at [454, 161] on icon at bounding box center [556, 159] width 9 height 9
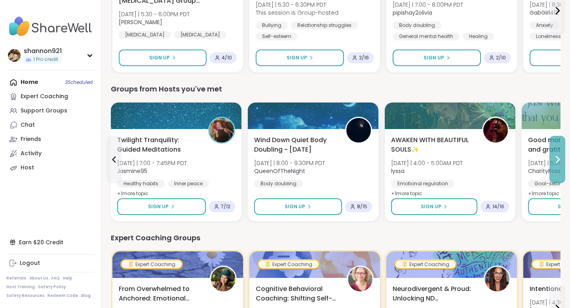
click at [454, 161] on icon at bounding box center [556, 159] width 9 height 9
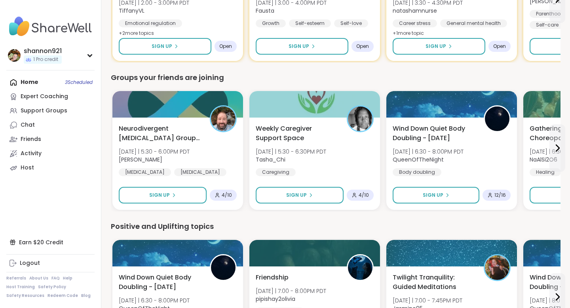
scroll to position [643, 0]
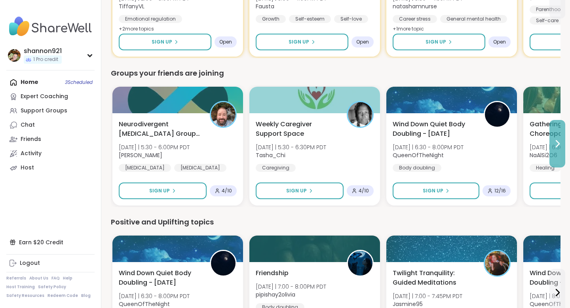
click at [454, 148] on icon at bounding box center [556, 143] width 9 height 9
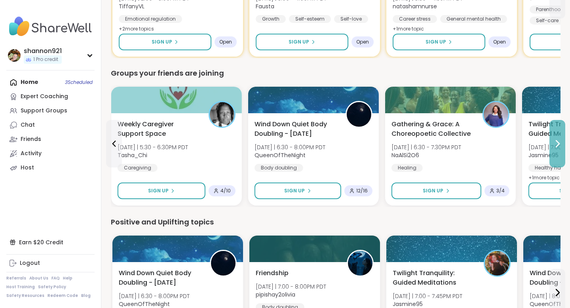
click at [454, 148] on icon at bounding box center [556, 143] width 9 height 9
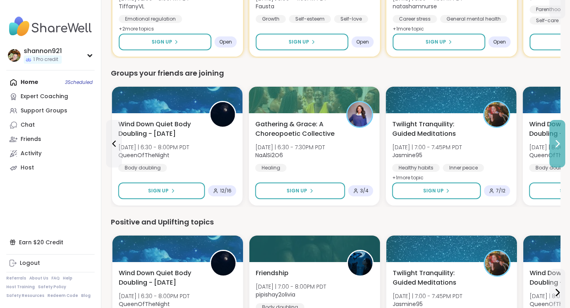
click at [454, 148] on icon at bounding box center [556, 143] width 9 height 9
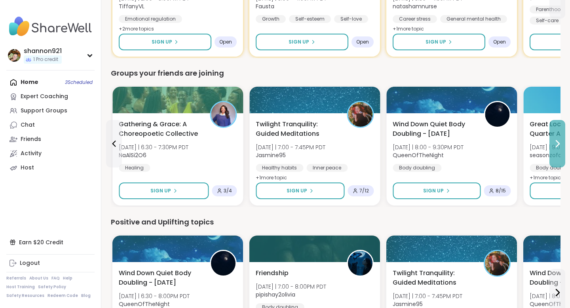
click at [454, 148] on icon at bounding box center [556, 143] width 9 height 9
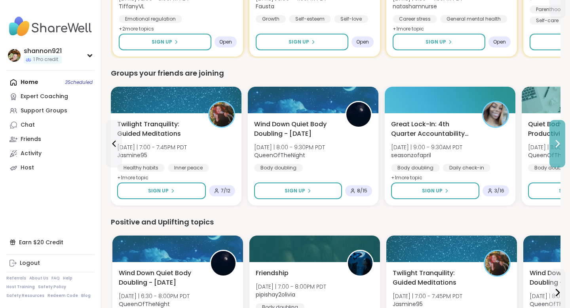
click at [454, 148] on icon at bounding box center [556, 143] width 9 height 9
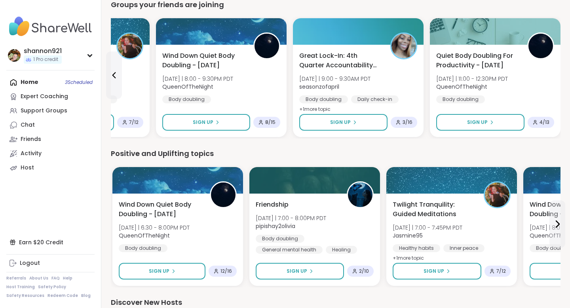
scroll to position [716, 0]
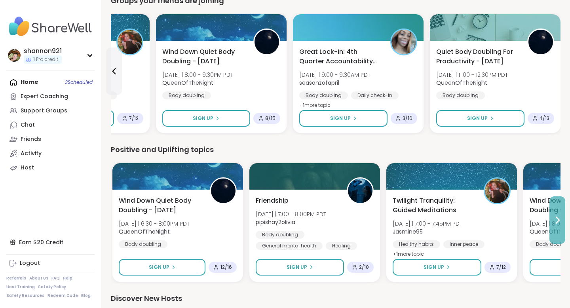
click at [454, 220] on icon at bounding box center [556, 219] width 9 height 9
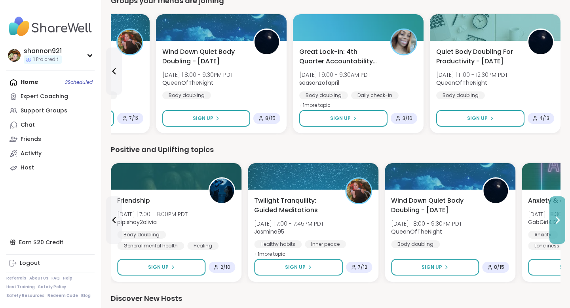
click at [454, 220] on icon at bounding box center [556, 219] width 9 height 9
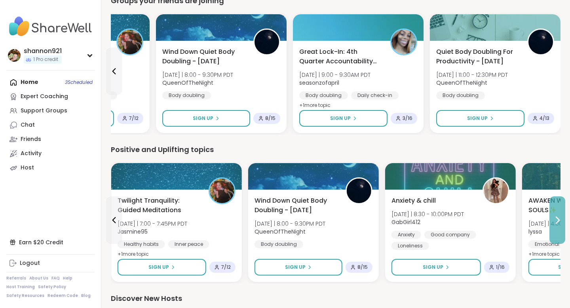
click at [454, 220] on icon at bounding box center [556, 219] width 9 height 9
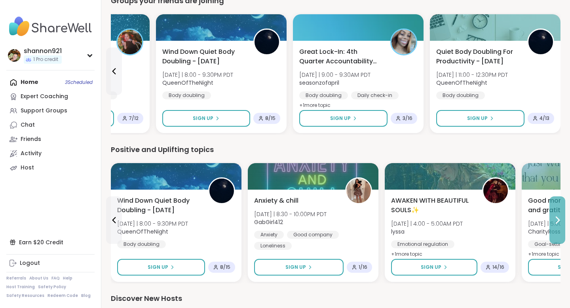
click at [454, 220] on icon at bounding box center [556, 219] width 9 height 9
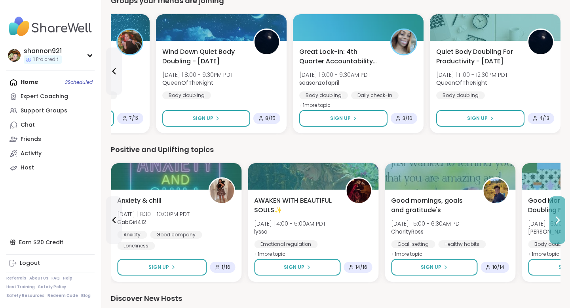
click at [454, 220] on icon at bounding box center [556, 219] width 9 height 9
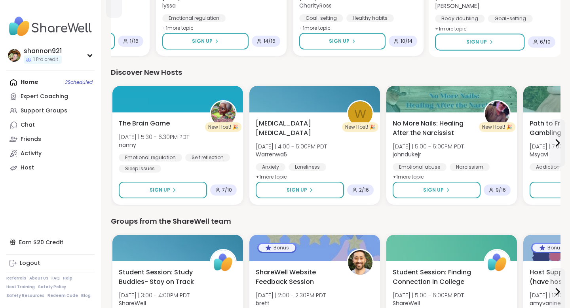
scroll to position [955, 0]
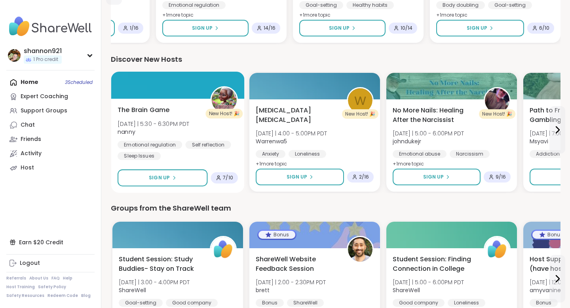
click at [174, 106] on div "The Brain Game [DATE] | 5:30 - 6:30PM PDT nanny Emotional regulation Self refle…" at bounding box center [178, 132] width 120 height 55
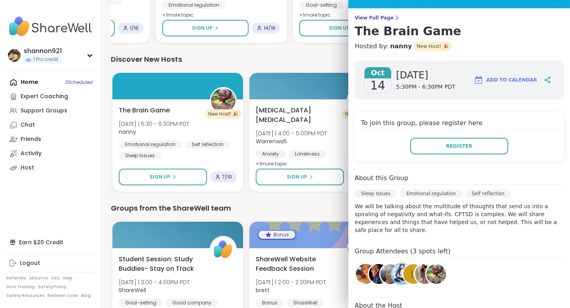
scroll to position [56, 0]
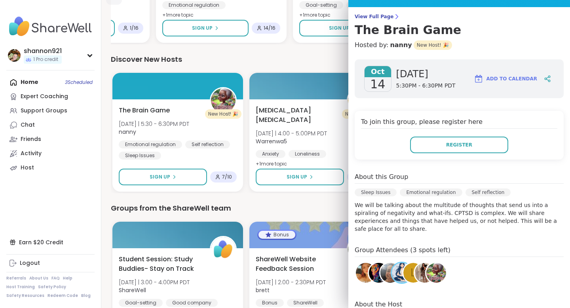
click at [338, 207] on div "Groups from the ShareWell team" at bounding box center [335, 208] width 449 height 11
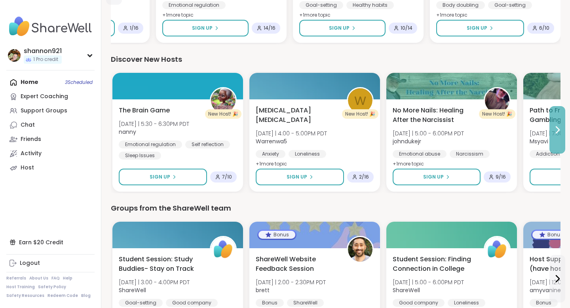
click at [454, 124] on button at bounding box center [557, 129] width 16 height 47
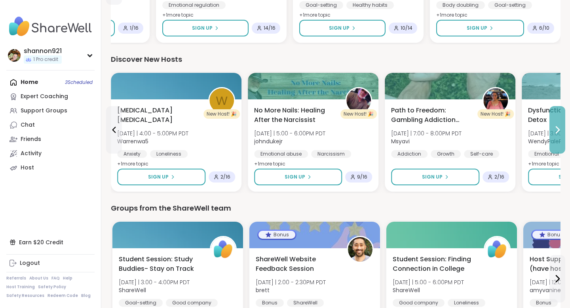
click at [454, 124] on button at bounding box center [557, 129] width 16 height 47
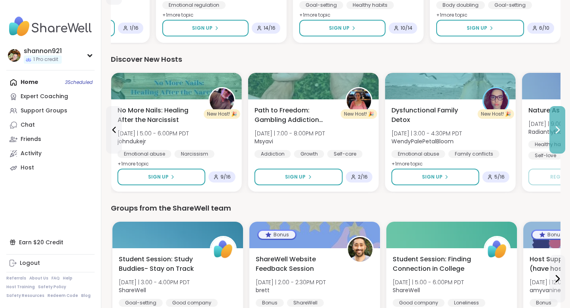
click at [454, 124] on button at bounding box center [557, 129] width 16 height 47
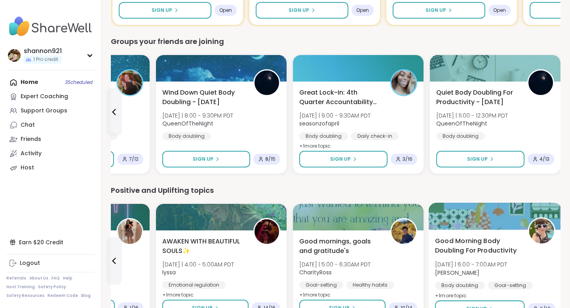
scroll to position [656, 0]
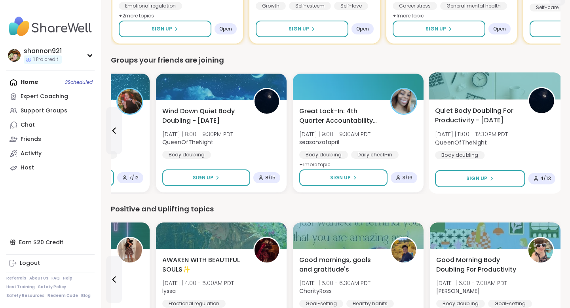
click at [454, 140] on span "QueenOfTheNight" at bounding box center [471, 142] width 73 height 8
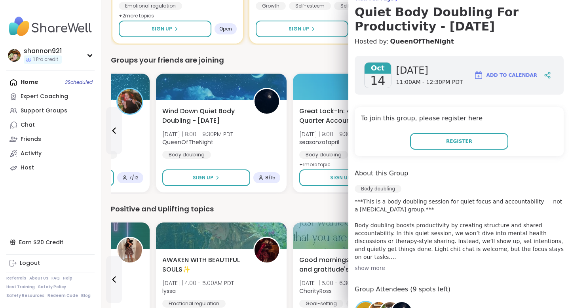
scroll to position [0, 0]
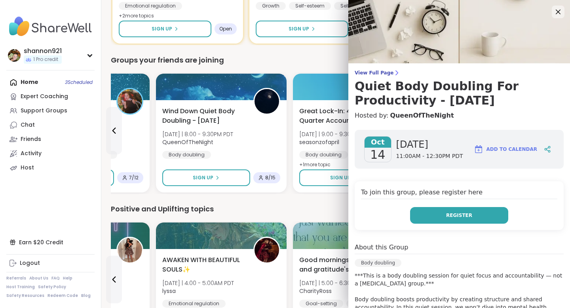
click at [451, 219] on button "Register" at bounding box center [459, 215] width 98 height 17
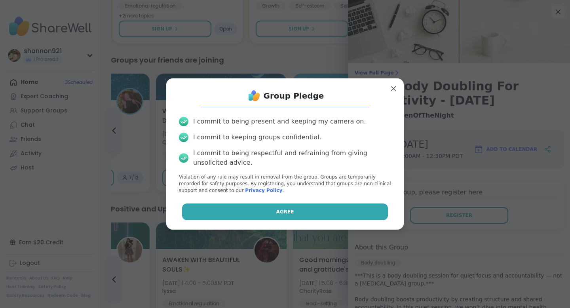
click at [355, 208] on button "Agree" at bounding box center [285, 211] width 206 height 17
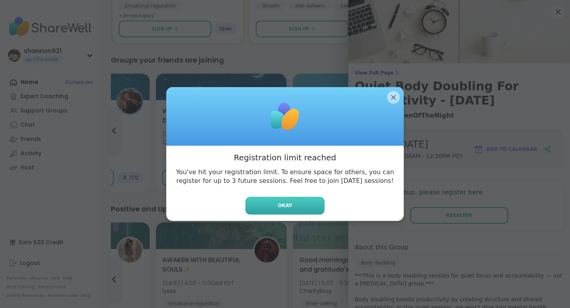
click at [306, 203] on button "Okay" at bounding box center [284, 206] width 79 height 18
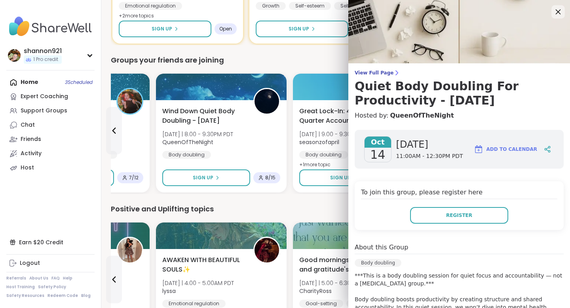
click at [454, 9] on icon at bounding box center [558, 12] width 10 height 10
